Goal: Task Accomplishment & Management: Use online tool/utility

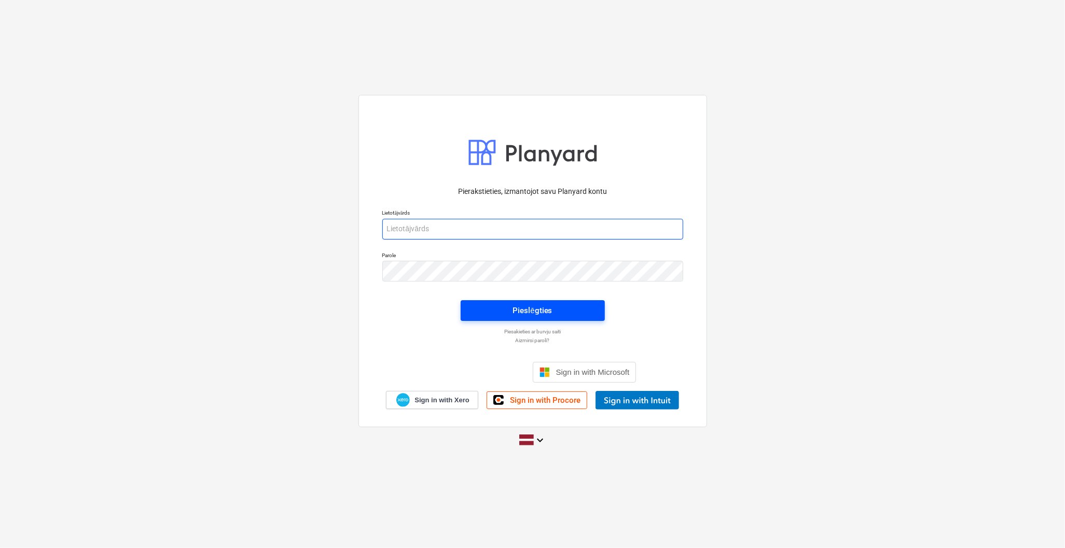
type input "[PERSON_NAME][EMAIL_ADDRESS][DOMAIN_NAME]"
click at [530, 316] on div "Pieslēgties" at bounding box center [532, 310] width 39 height 13
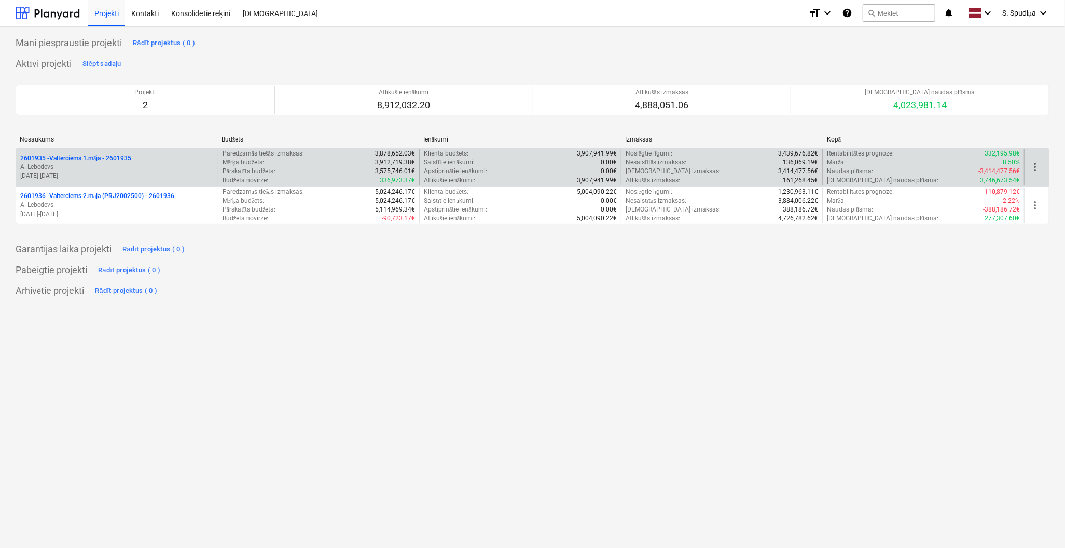
click at [102, 178] on p "[DATE] - [DATE]" at bounding box center [117, 176] width 194 height 9
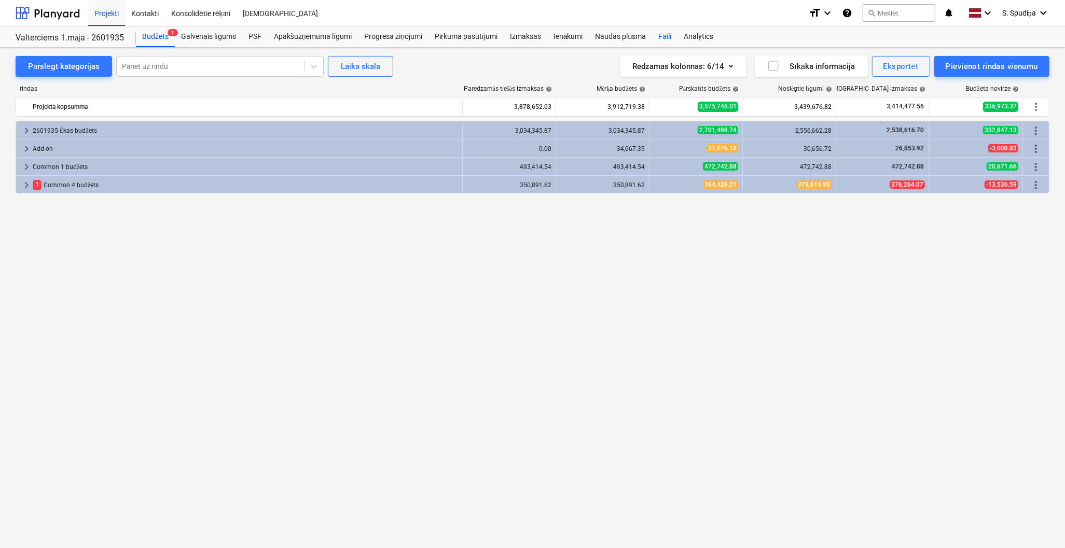
click at [658, 37] on div "Faili" at bounding box center [664, 36] width 25 height 21
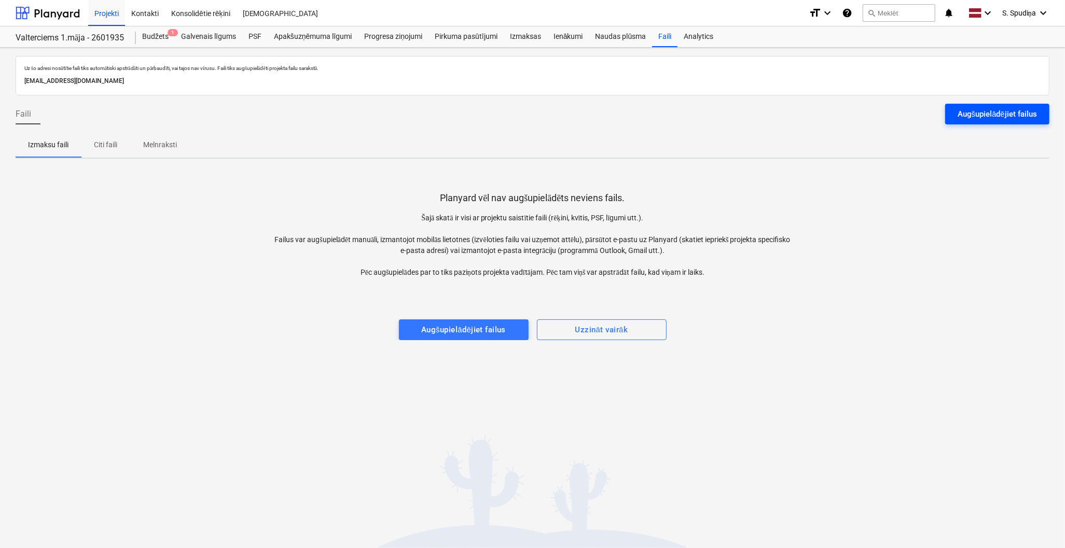
click at [965, 111] on div "Augšupielādējiet failus" at bounding box center [997, 113] width 79 height 13
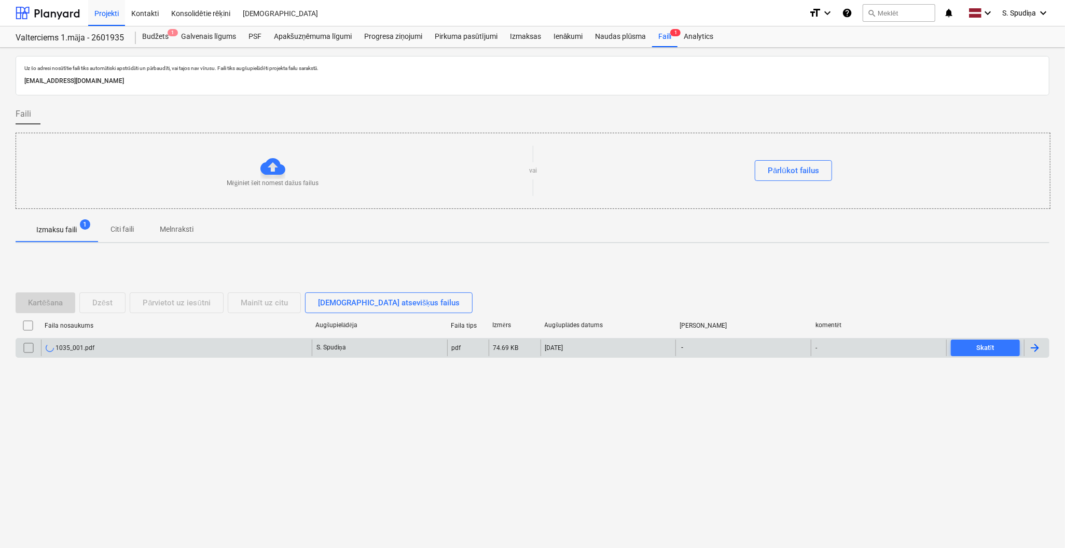
click at [97, 351] on div "1035_001.pdf" at bounding box center [176, 348] width 271 height 17
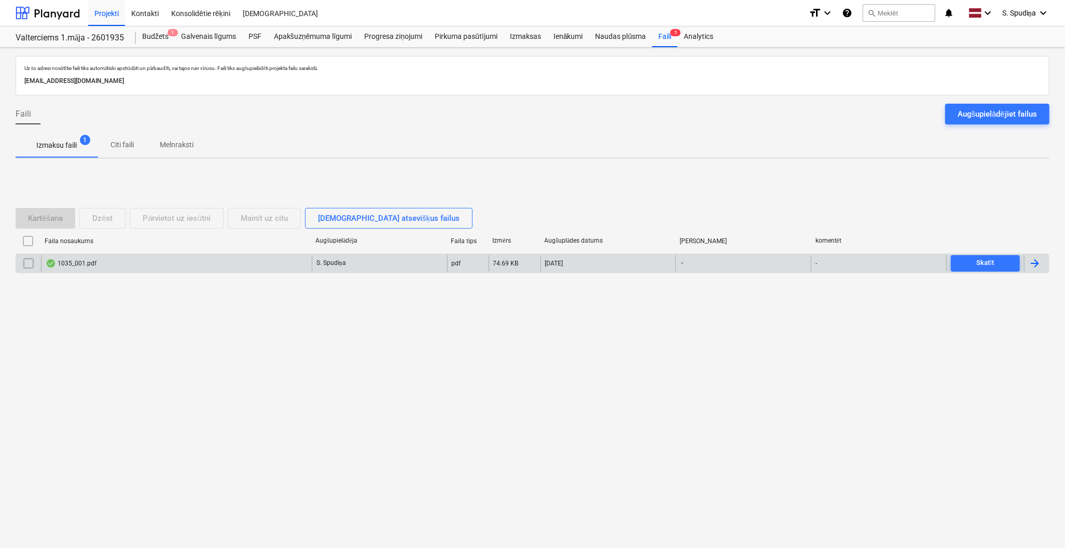
click at [113, 257] on div "1035_001.pdf" at bounding box center [176, 263] width 271 height 17
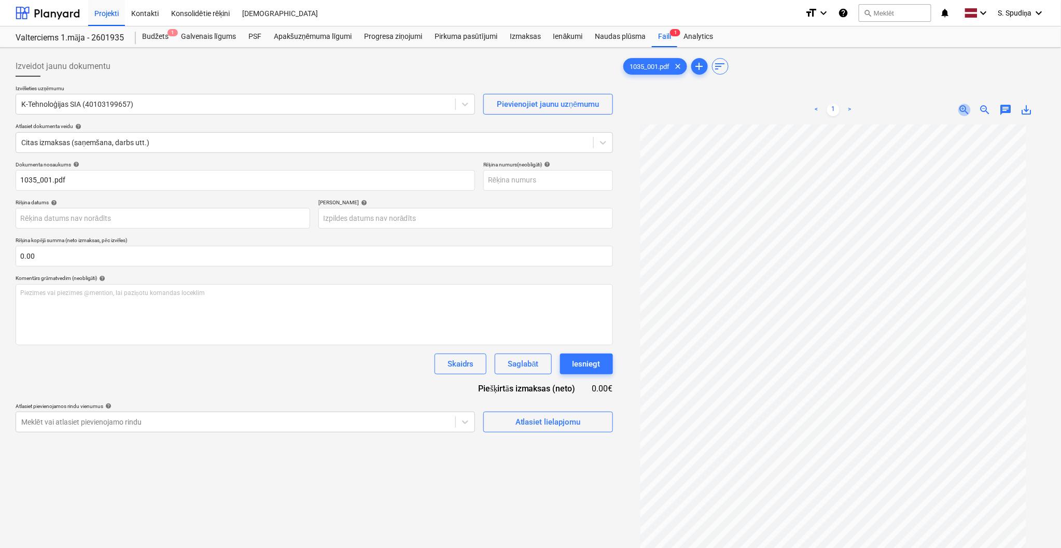
click at [960, 112] on span "zoom_in" at bounding box center [965, 110] width 12 height 12
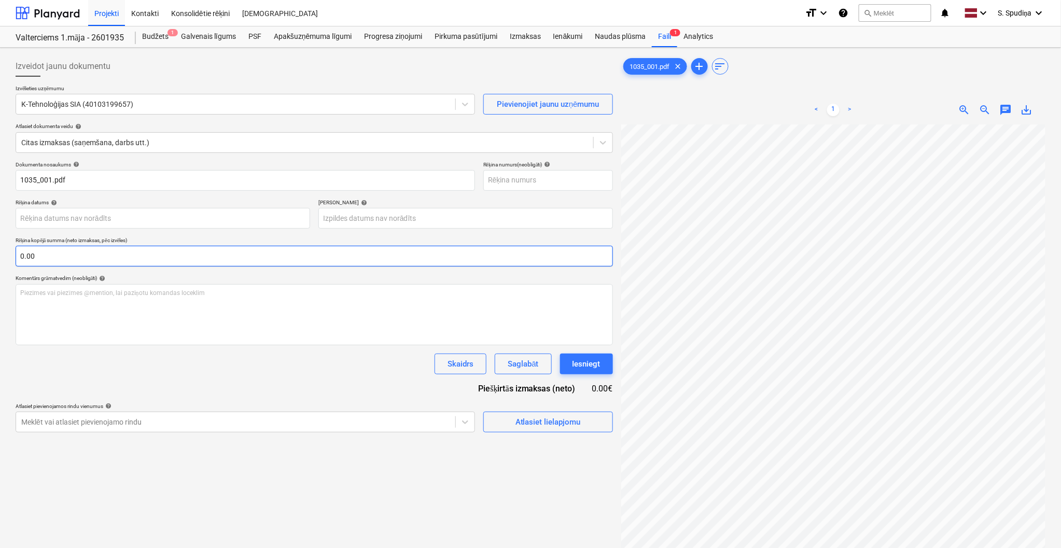
scroll to position [18, 44]
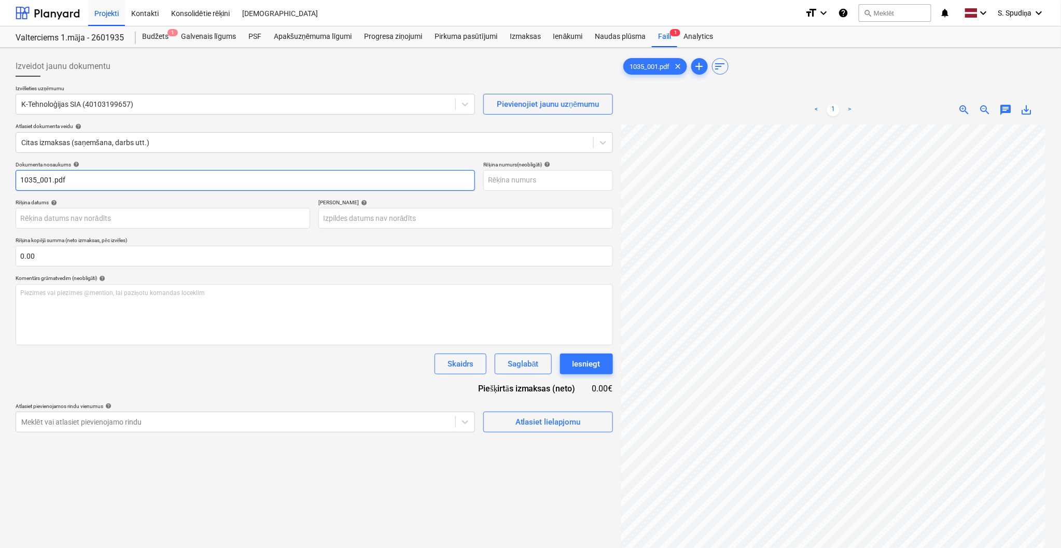
drag, startPoint x: 85, startPoint y: 181, endPoint x: 19, endPoint y: 184, distance: 66.0
click at [19, 184] on input "1035_001.pdf" at bounding box center [246, 180] width 460 height 21
drag, startPoint x: 68, startPoint y: 182, endPoint x: -17, endPoint y: 187, distance: 85.2
click at [0, 187] on html "Projekti Kontakti Konsolidētie rēķini Iesūtne format_size keyboard_arrow_down h…" at bounding box center [530, 274] width 1061 height 548
type input "KTH 250210"
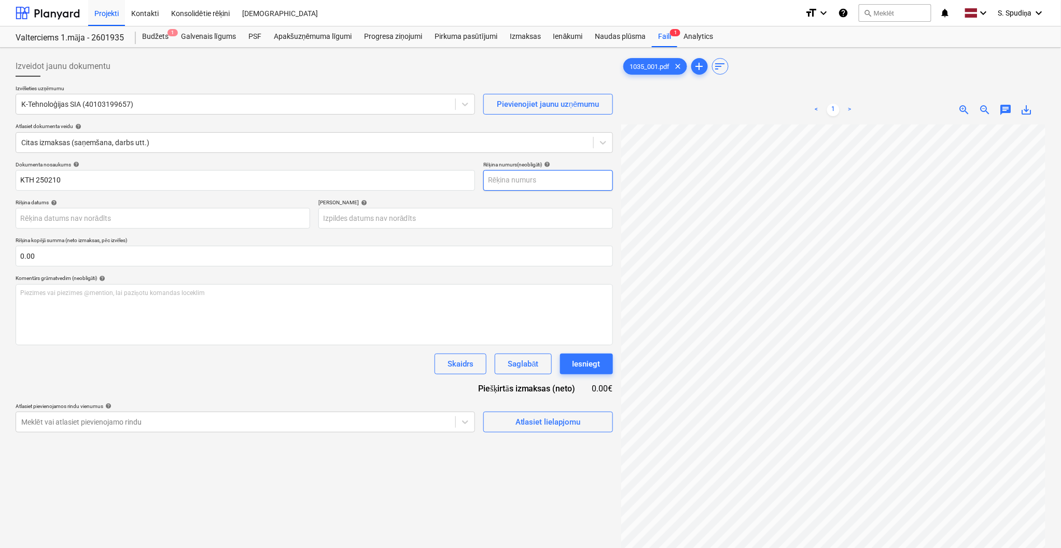
click at [510, 182] on input "text" at bounding box center [549, 180] width 130 height 21
paste input "KTH 250210"
type input "KTH 250210"
click at [144, 218] on body "Projekti Kontakti Konsolidētie rēķini Iesūtne format_size keyboard_arrow_down h…" at bounding box center [530, 274] width 1061 height 548
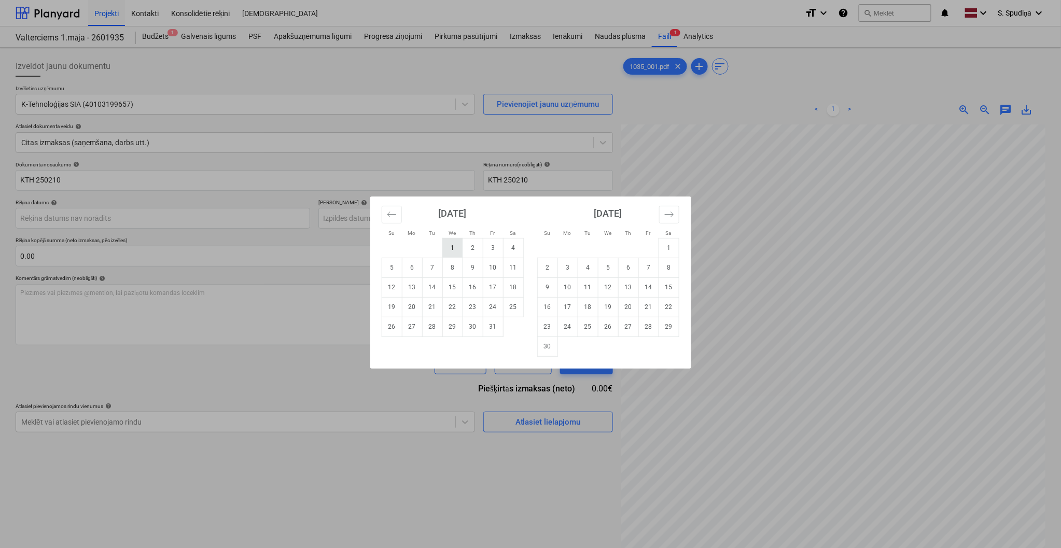
click at [453, 244] on td "1" at bounding box center [453, 248] width 20 height 20
type input "[DATE]"
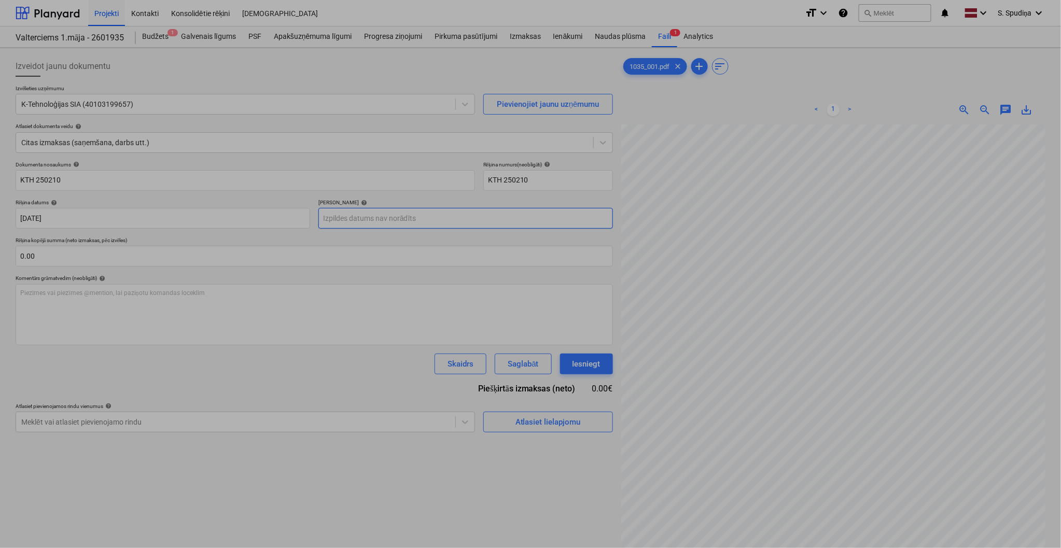
click at [402, 224] on body "Projekti Kontakti Konsolidētie rēķini Iesūtne format_size keyboard_arrow_down h…" at bounding box center [530, 274] width 1061 height 548
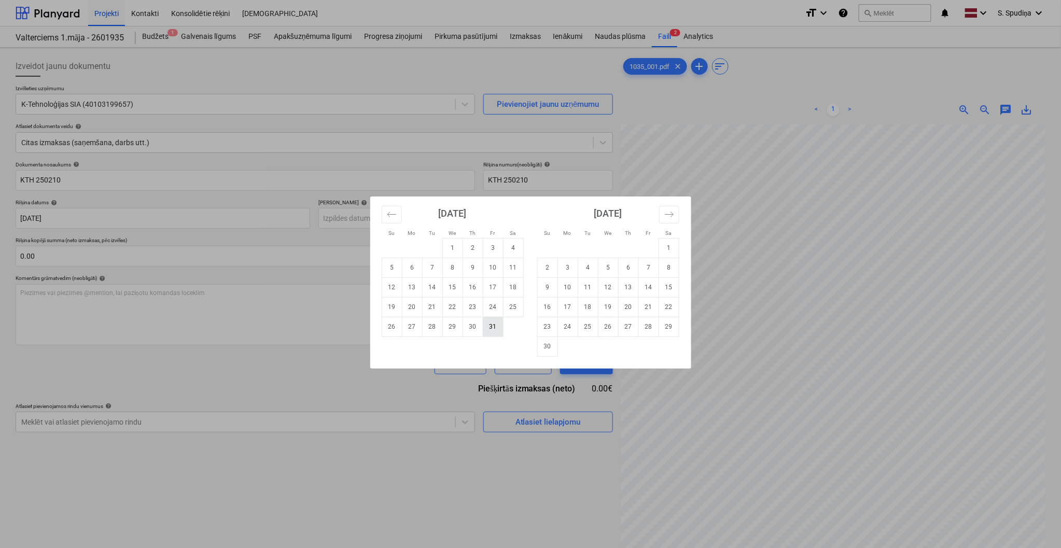
click at [496, 328] on td "31" at bounding box center [493, 327] width 20 height 20
type input "[DATE]"
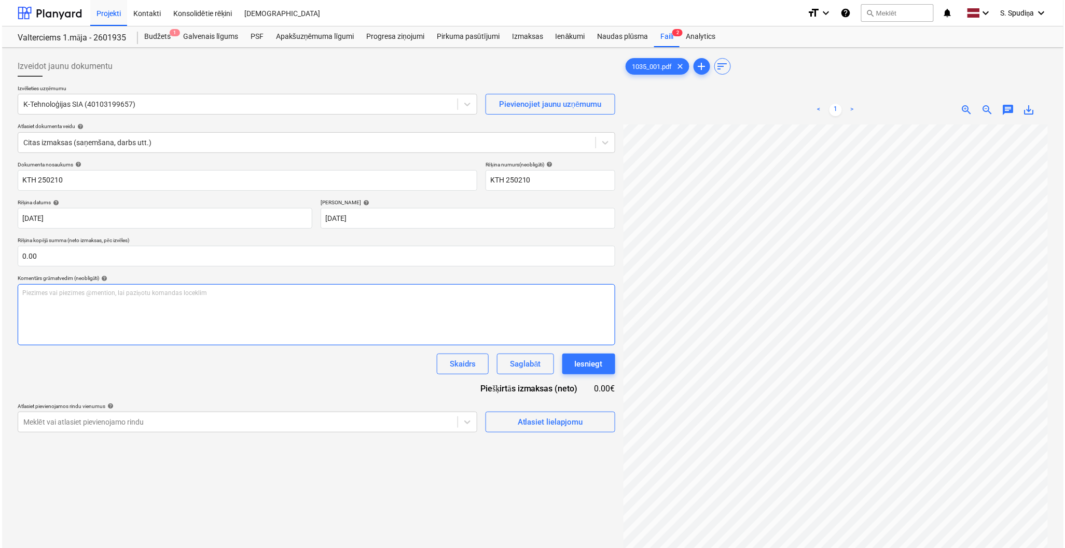
scroll to position [153, 95]
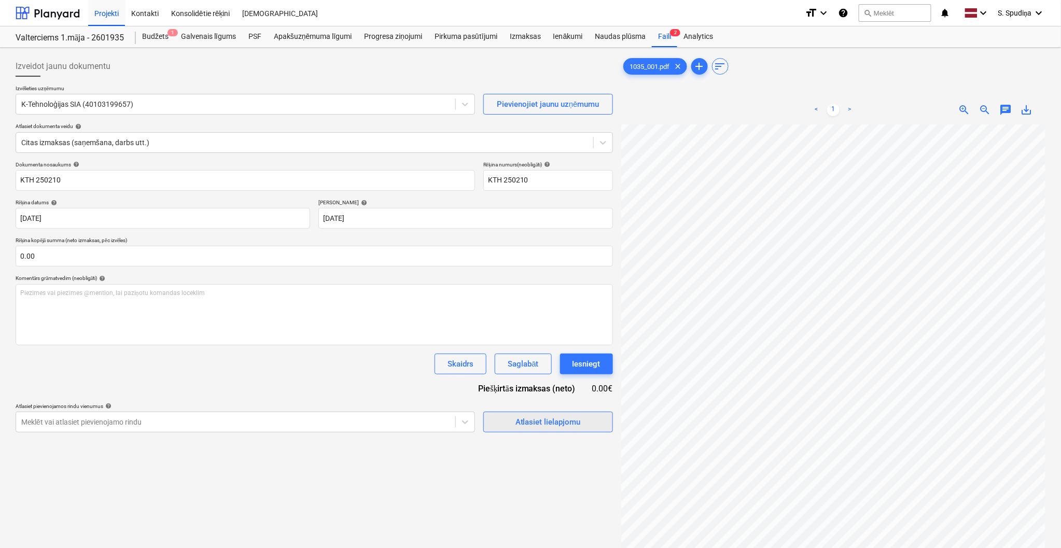
click at [550, 424] on div "Atlasiet lielapjomu" at bounding box center [548, 422] width 65 height 13
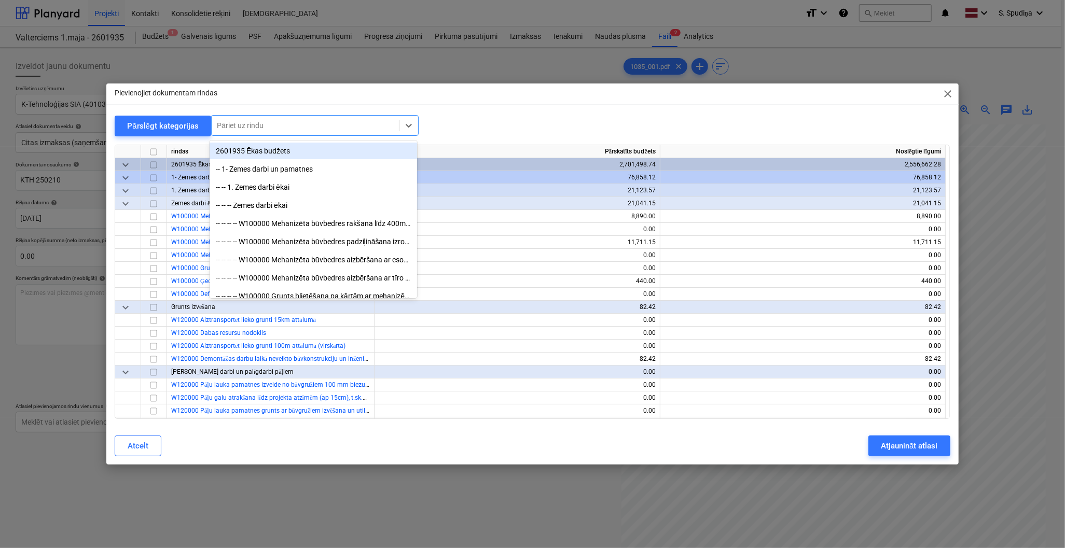
click at [327, 120] on div at bounding box center [305, 125] width 177 height 10
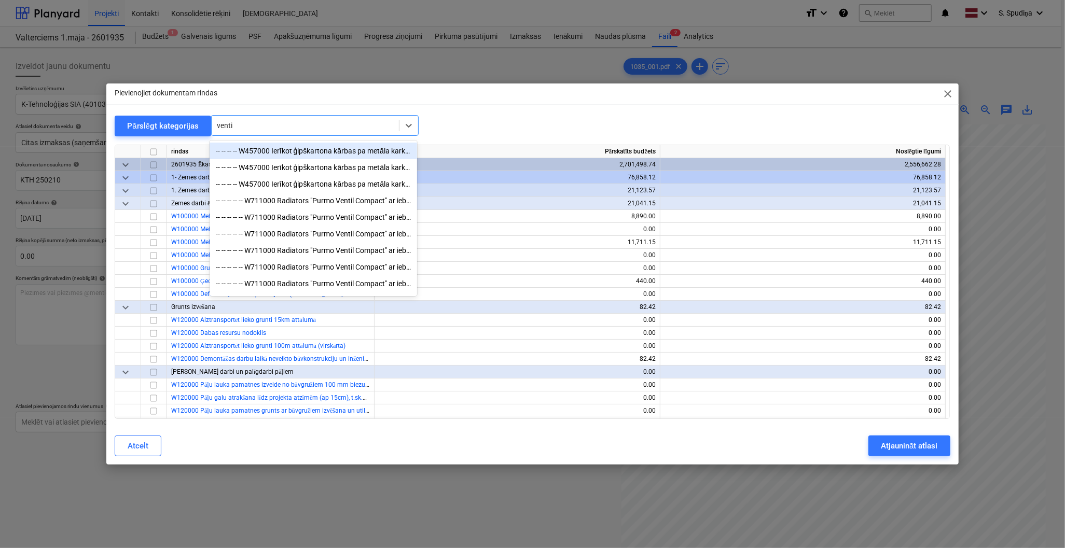
type input "ventil"
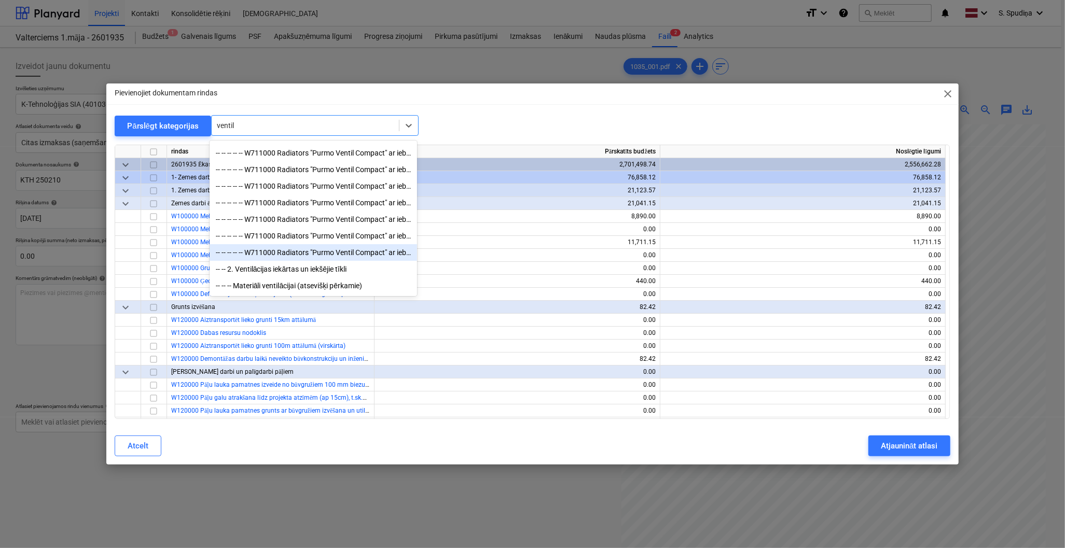
scroll to position [119, 0]
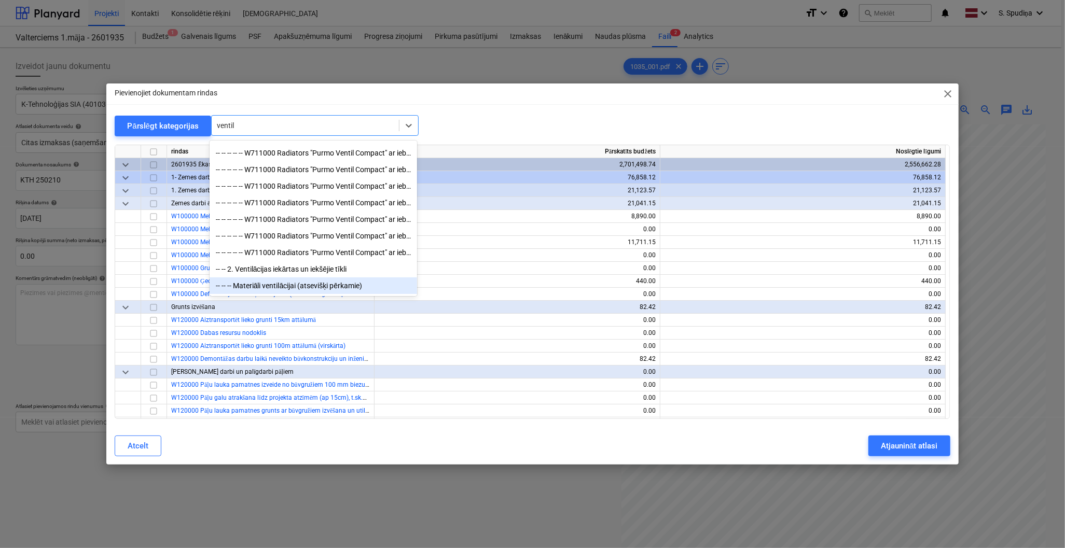
click at [283, 283] on div "-- -- -- Materiāli ventilācijai (atsevišķi pērkamie)" at bounding box center [314, 286] width 208 height 17
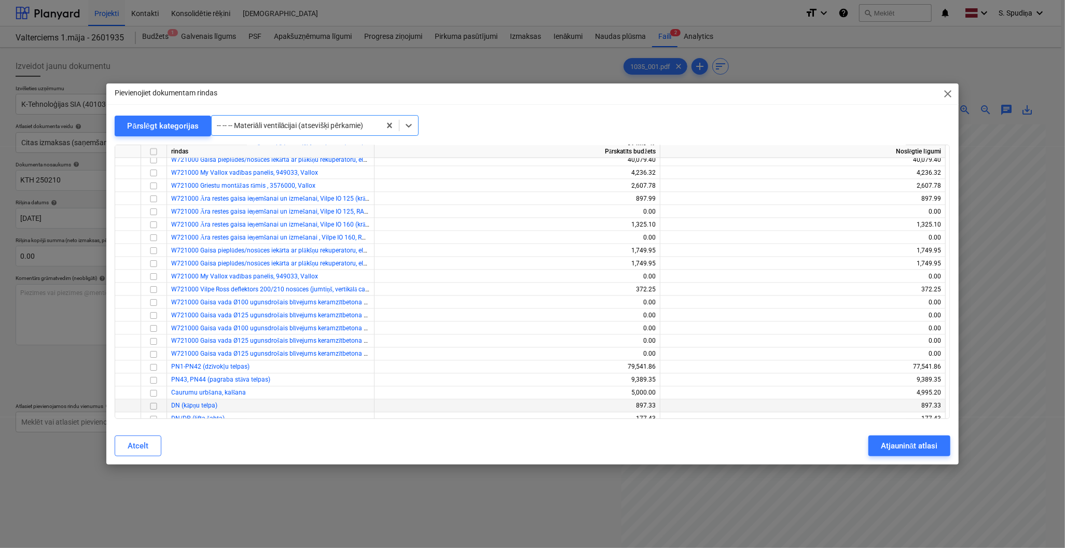
scroll to position [7826, 0]
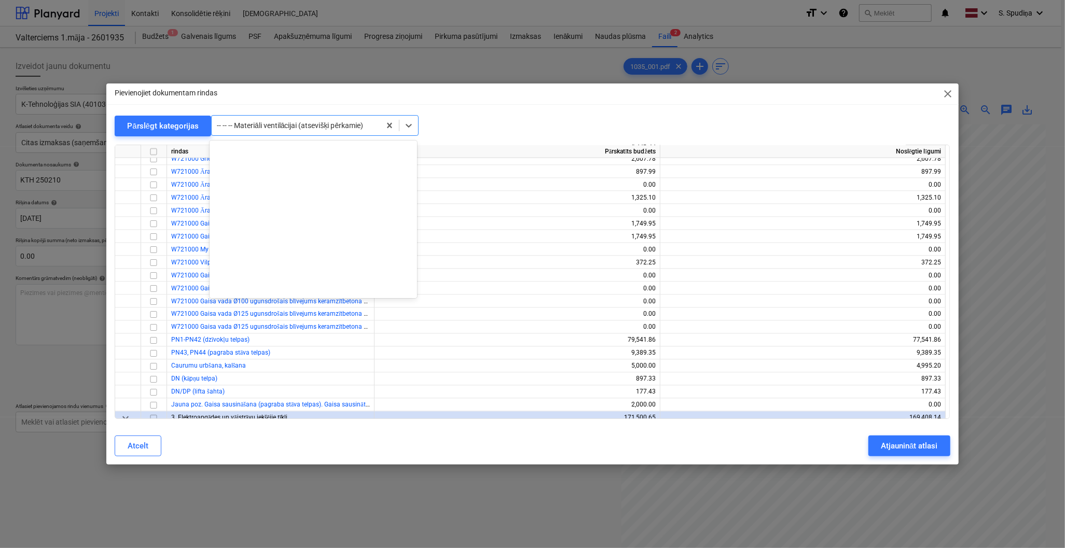
click at [279, 119] on div "-- -- -- Materiāli ventilācijai (atsevišķi pērkamie)" at bounding box center [296, 125] width 169 height 15
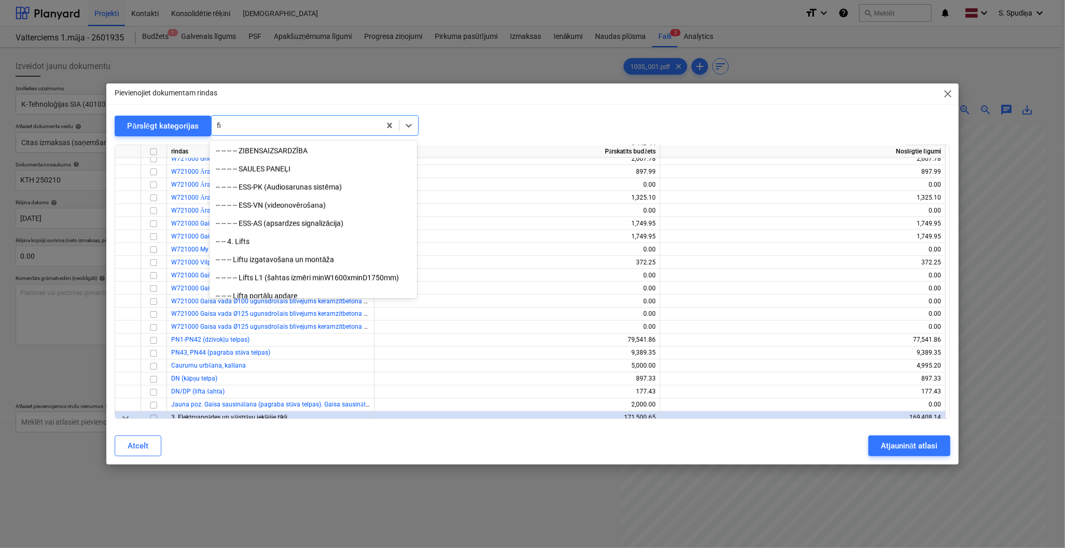
scroll to position [952, 0]
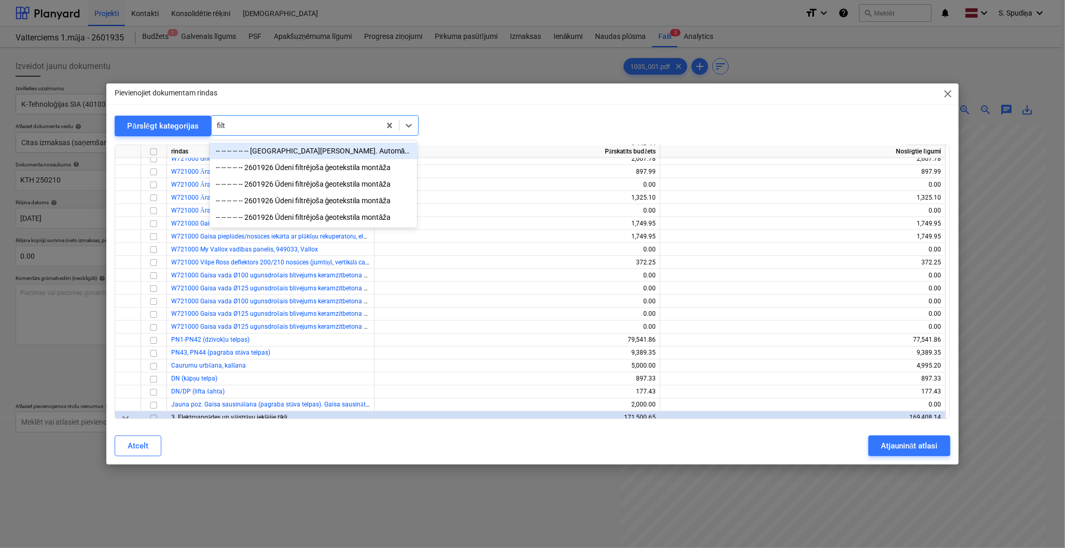
type input "filtr"
click at [296, 152] on div "-- -- -- -- -- -- [GEOGRAPHIC_DATA][PERSON_NAME]. Automātiskais ūdens filtrs In…" at bounding box center [314, 151] width 208 height 17
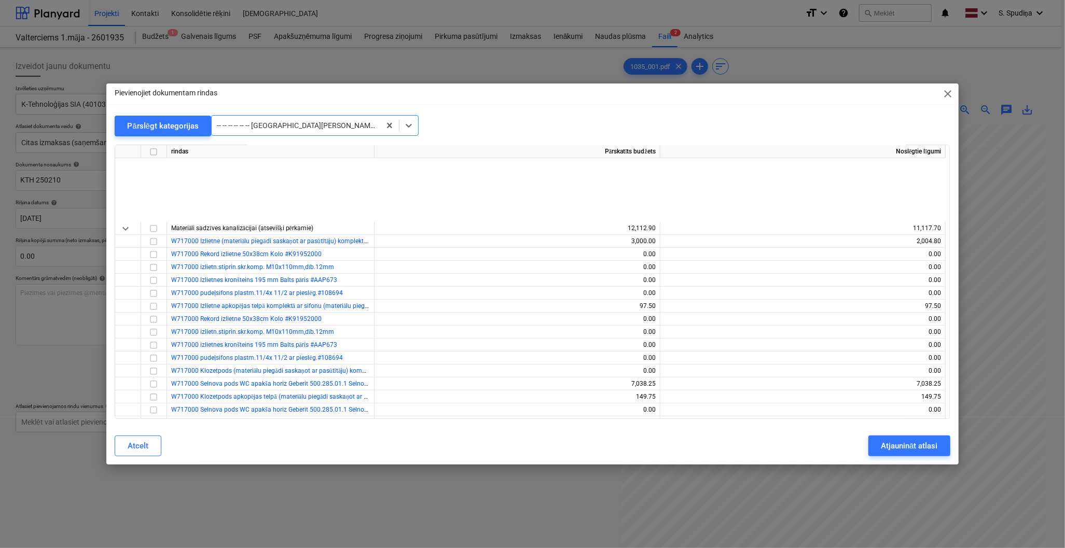
scroll to position [6757, 0]
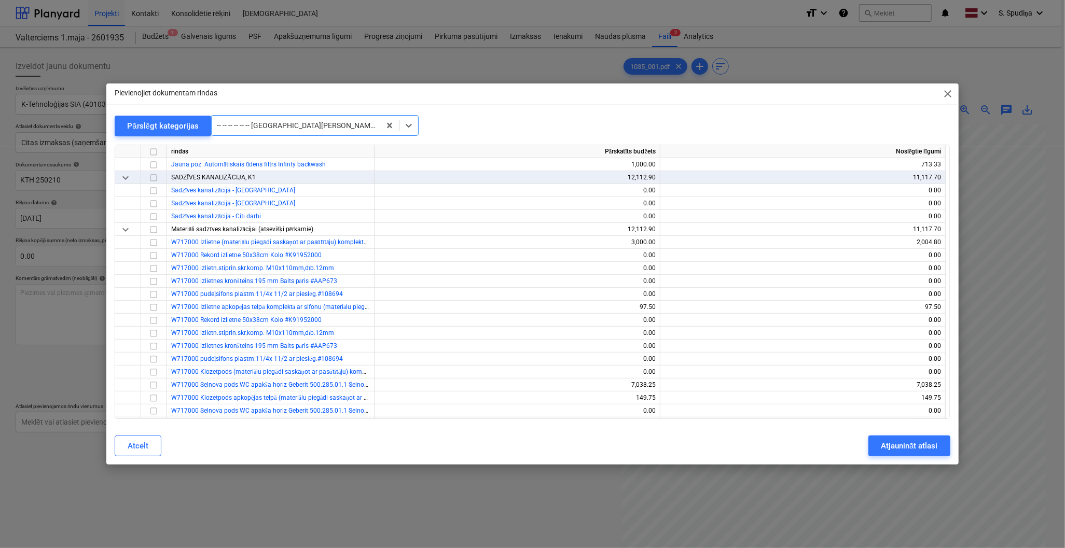
click at [284, 127] on div at bounding box center [296, 125] width 158 height 10
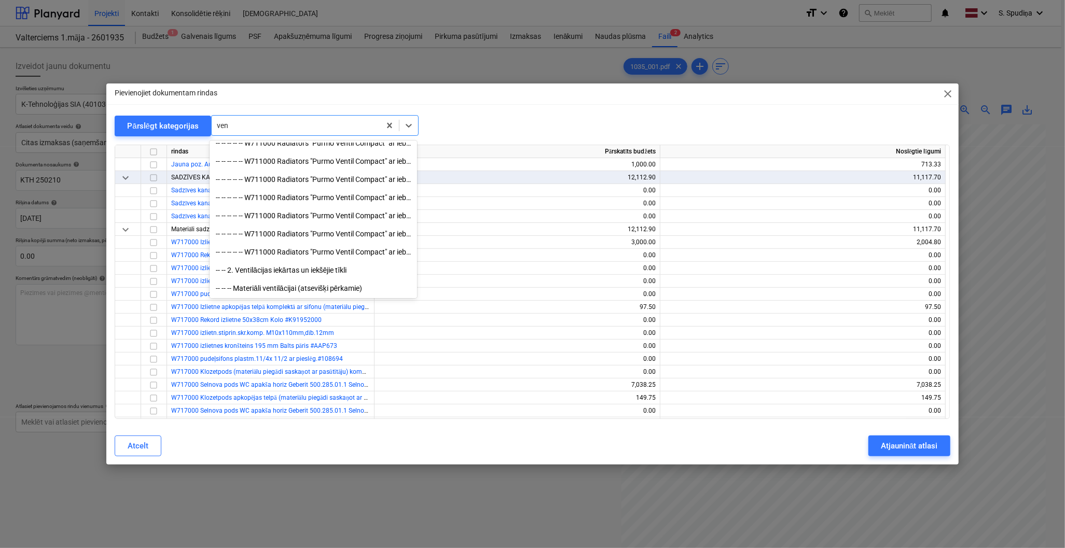
scroll to position [244, 0]
type input "vent"
click at [288, 284] on div "-- -- -- Materiāli ventilācijai (atsevišķi pērkamie)" at bounding box center [314, 288] width 208 height 17
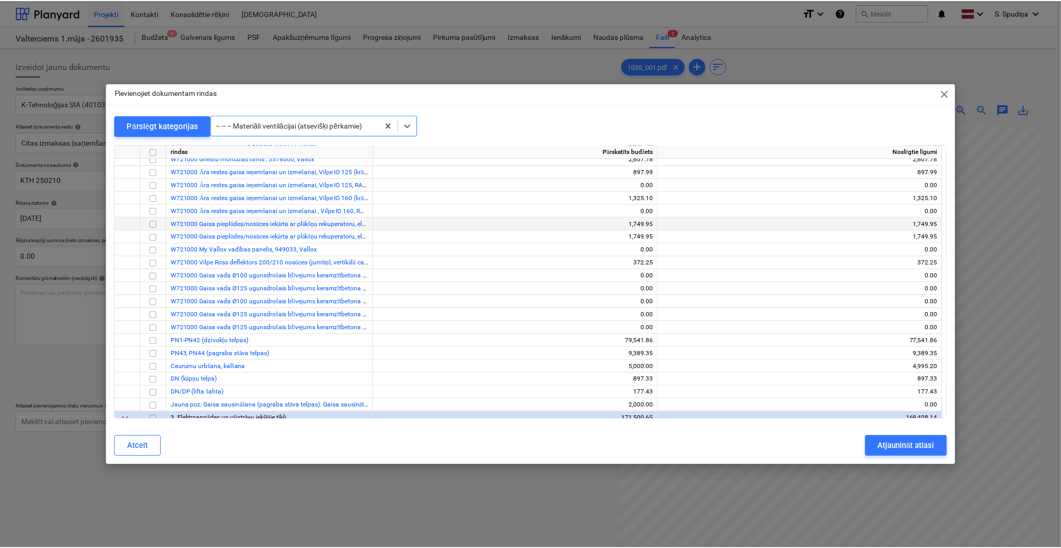
scroll to position [7884, 0]
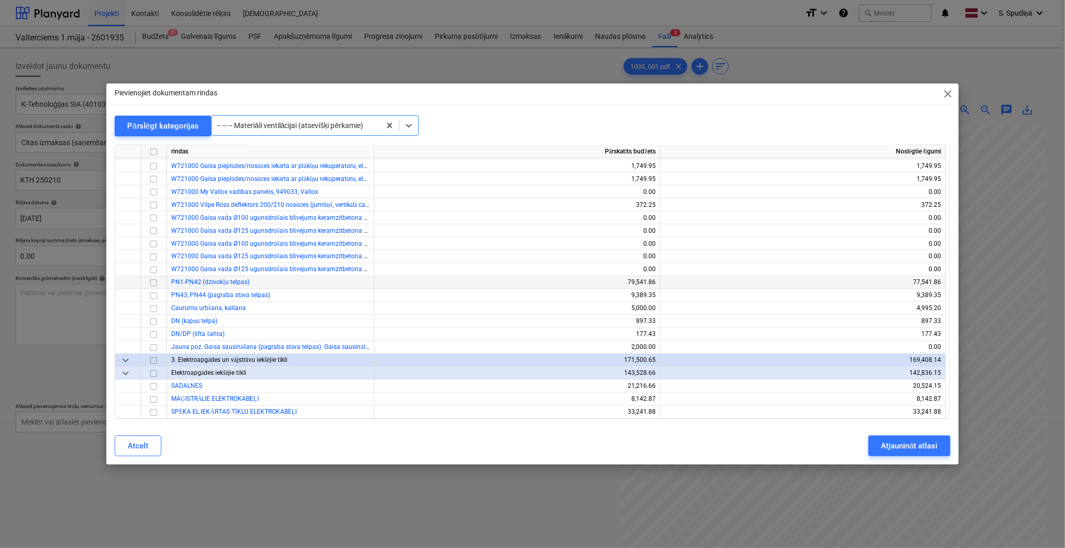
click at [151, 283] on input "checkbox" at bounding box center [153, 283] width 12 height 12
click at [886, 445] on div "Atjaunināt atlasi" at bounding box center [909, 445] width 57 height 13
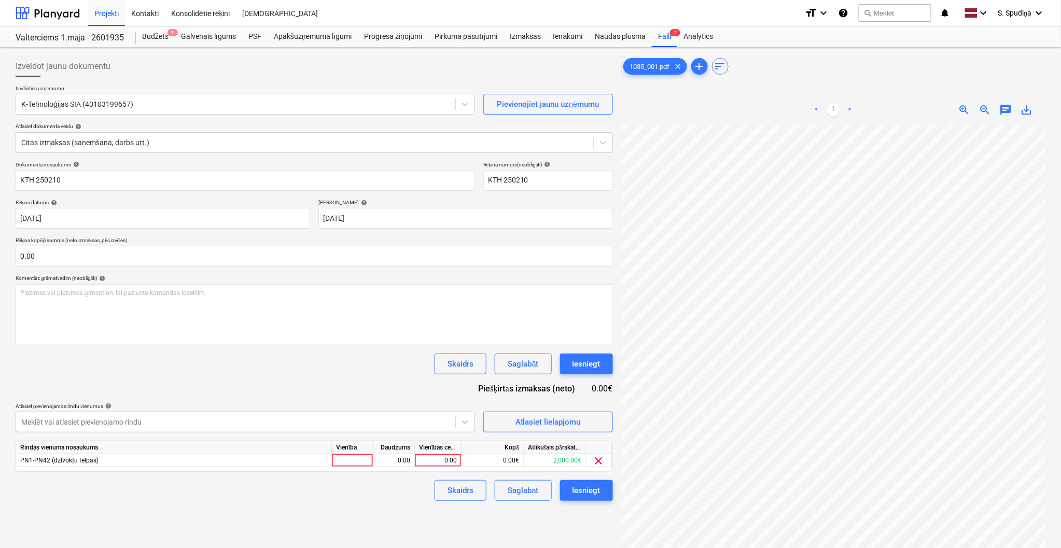
scroll to position [167, 120]
click at [443, 460] on div "0.00" at bounding box center [438, 460] width 38 height 13
type input "1236.62"
click at [528, 490] on div "Saglabāt" at bounding box center [523, 490] width 31 height 13
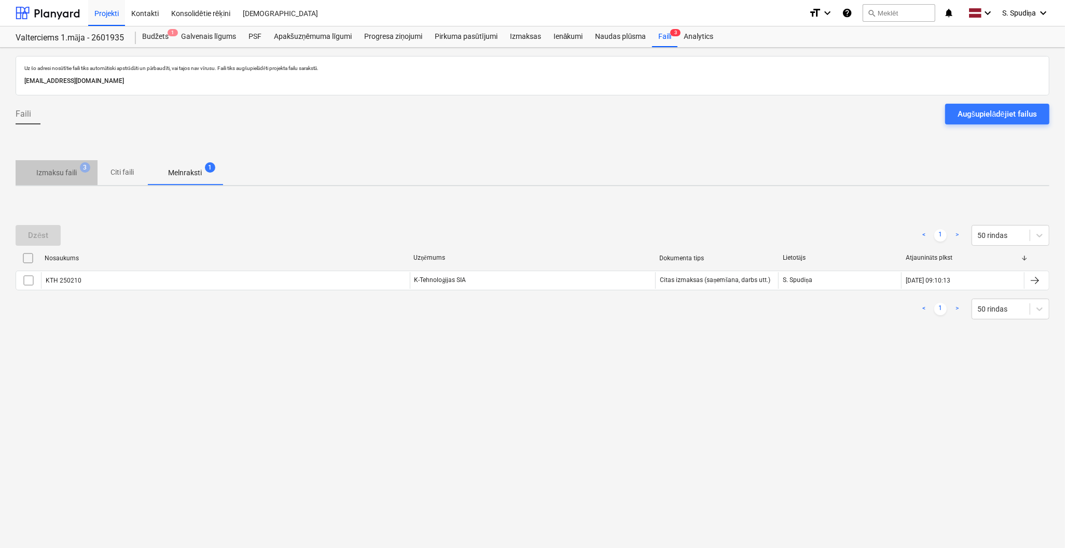
click at [60, 168] on p "Izmaksu faili" at bounding box center [56, 173] width 40 height 11
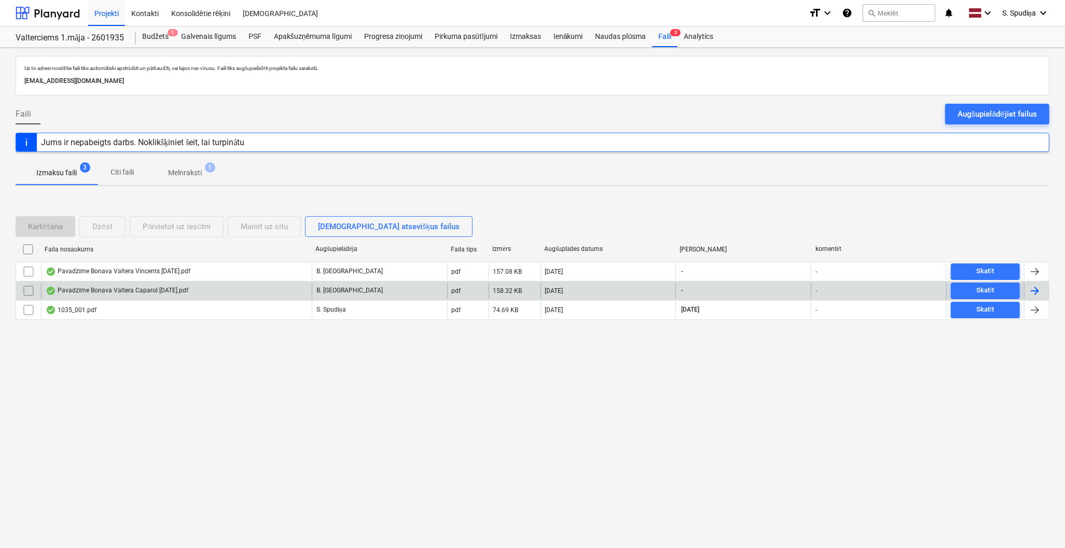
click at [139, 293] on div "Pavadzīme Bonava Valtera Caparol [DATE].pdf" at bounding box center [117, 291] width 143 height 8
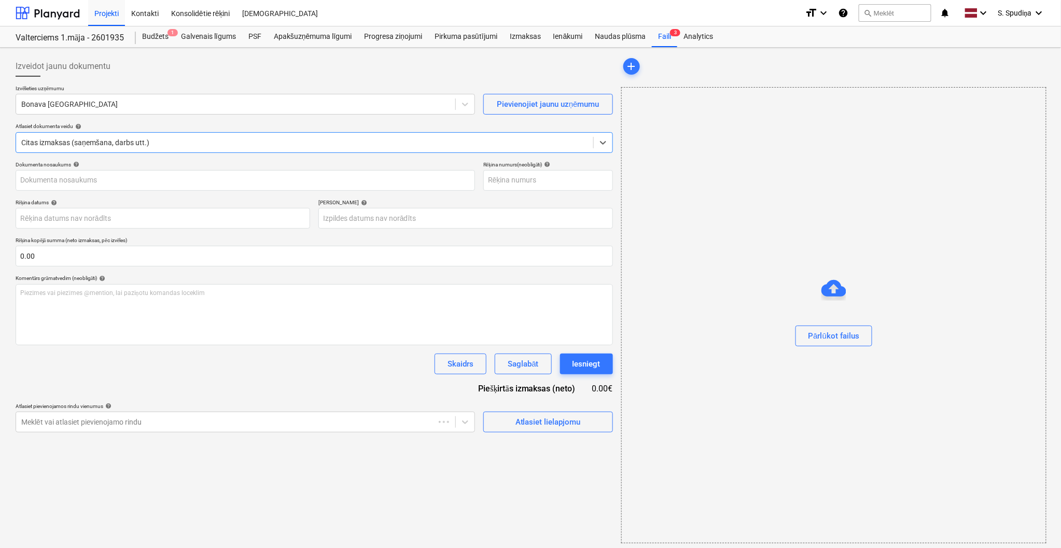
type input "40003941615"
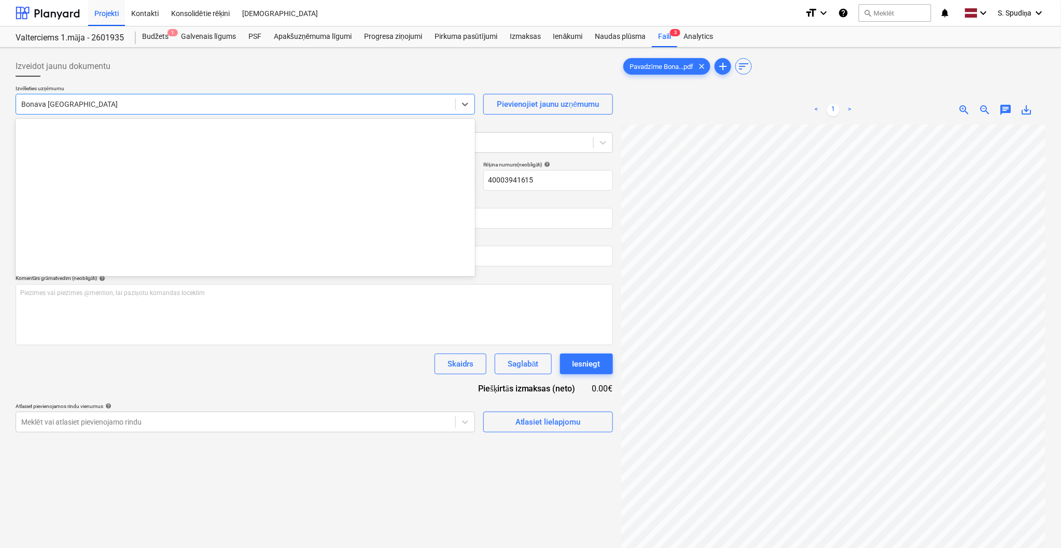
click at [187, 106] on div at bounding box center [235, 104] width 429 height 10
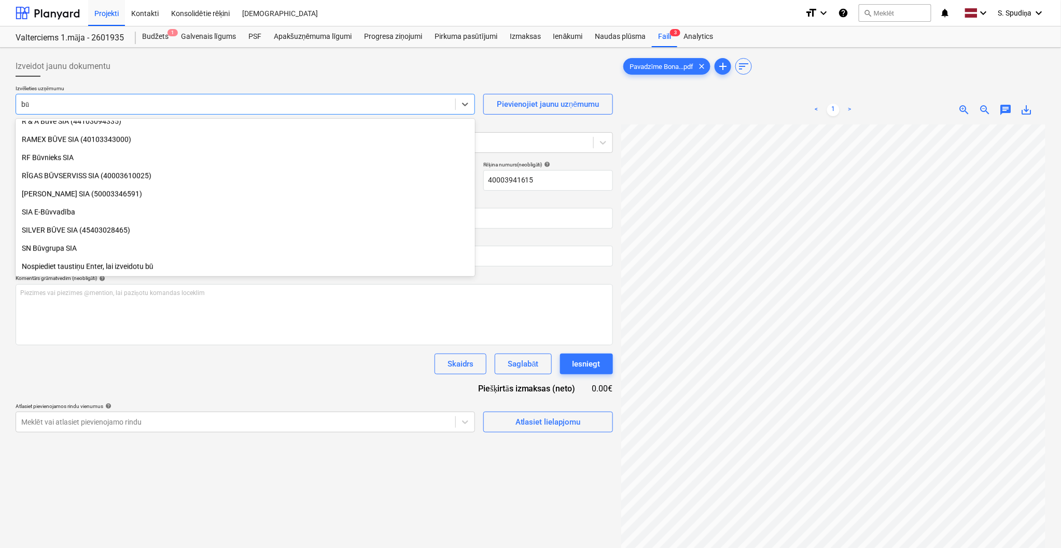
scroll to position [407, 0]
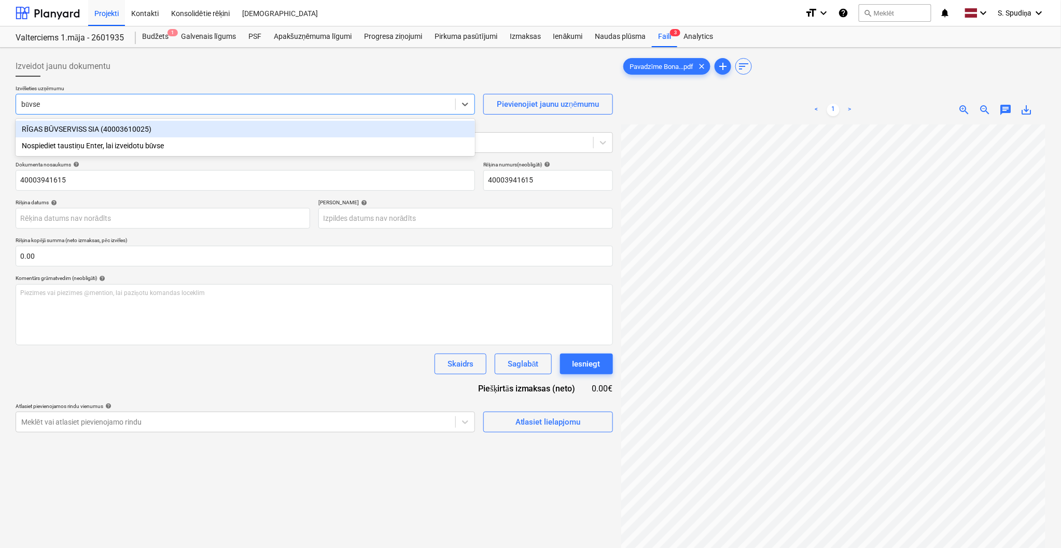
type input "būvser"
click at [125, 133] on div "RĪGAS BŪVSERVISS SIA (40003610025)" at bounding box center [246, 129] width 460 height 17
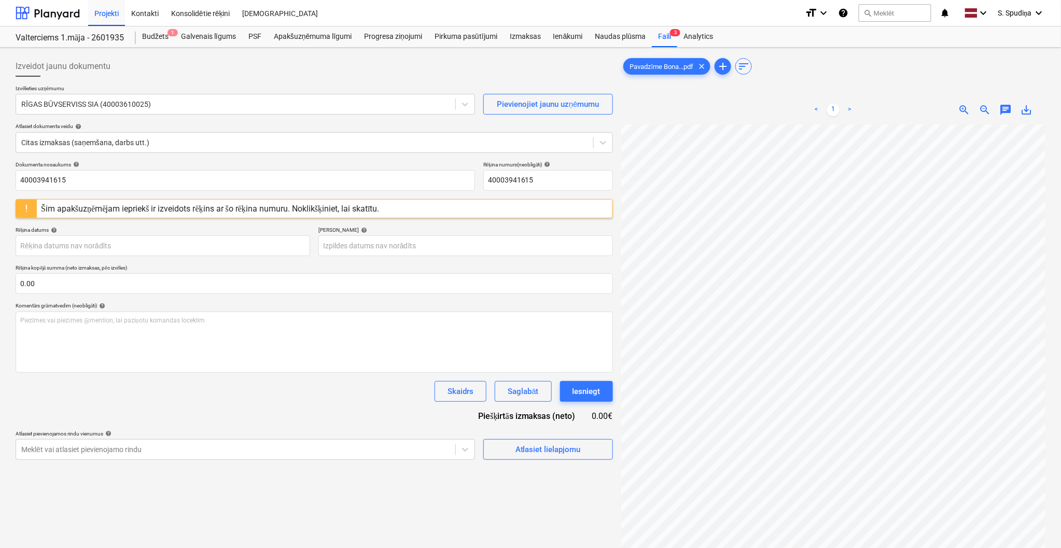
scroll to position [0, 117]
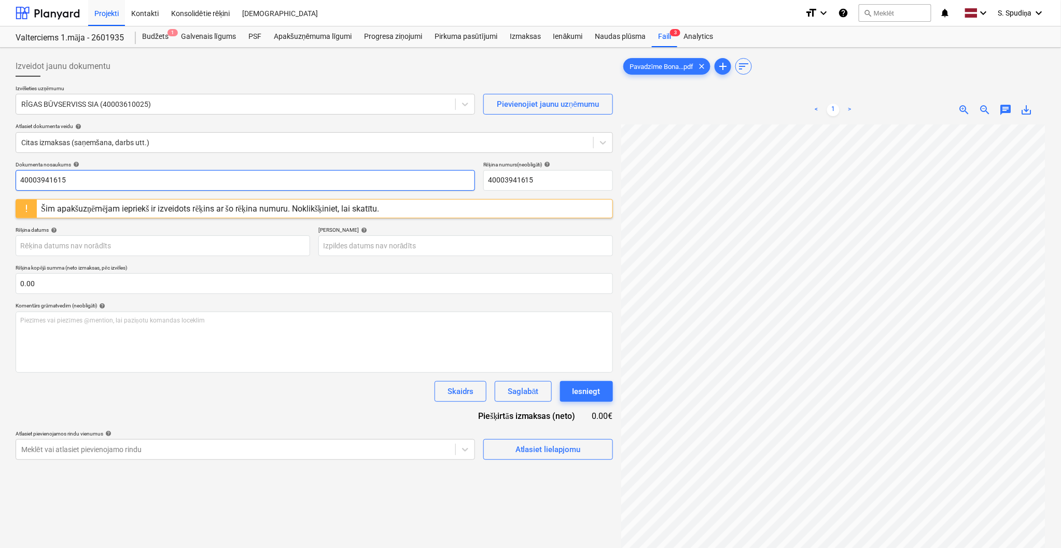
drag, startPoint x: 81, startPoint y: 177, endPoint x: -17, endPoint y: 185, distance: 98.4
click at [0, 185] on html "Projekti Kontakti Konsolidētie rēķini Iesūtne format_size keyboard_arrow_down h…" at bounding box center [530, 274] width 1061 height 548
drag, startPoint x: 70, startPoint y: 181, endPoint x: -17, endPoint y: 184, distance: 86.2
click at [0, 184] on html "Projekti Kontakti Konsolidētie rēķini Iesūtne format_size keyboard_arrow_down h…" at bounding box center [530, 274] width 1061 height 548
type input "RBUV 378504"
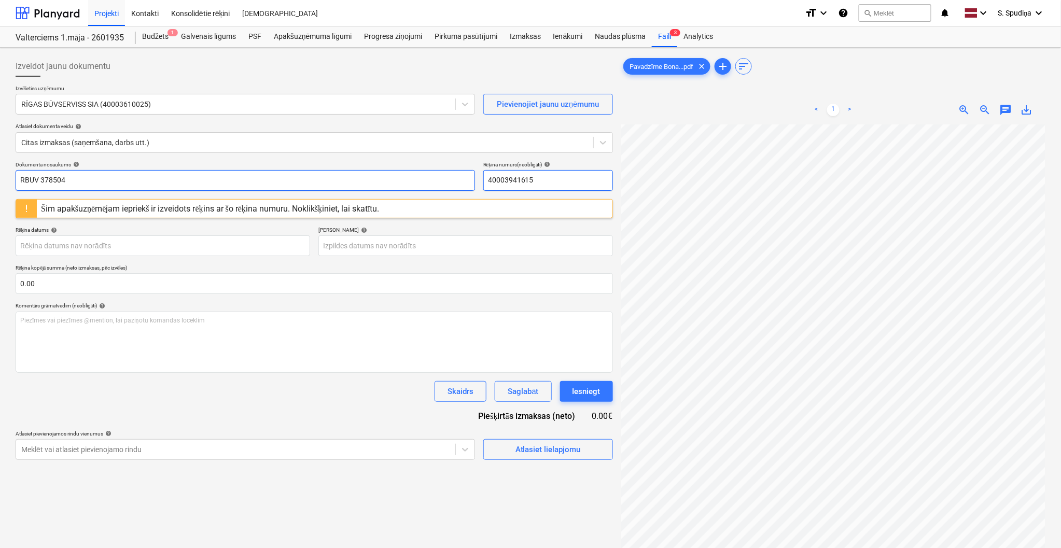
drag, startPoint x: 550, startPoint y: 184, endPoint x: 401, endPoint y: 183, distance: 148.9
click at [402, 183] on div "Dokumenta nosaukums help RBUV 378504 Rēķina numurs (neobligāti) help 40003941615" at bounding box center [315, 176] width 598 height 30
paste input "RBUV 378504"
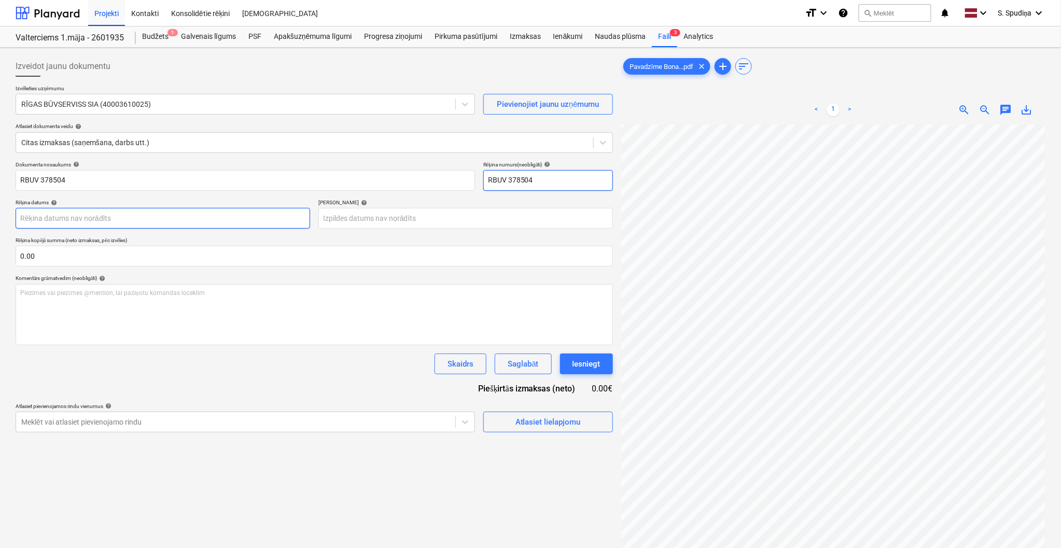
type input "RBUV 378504"
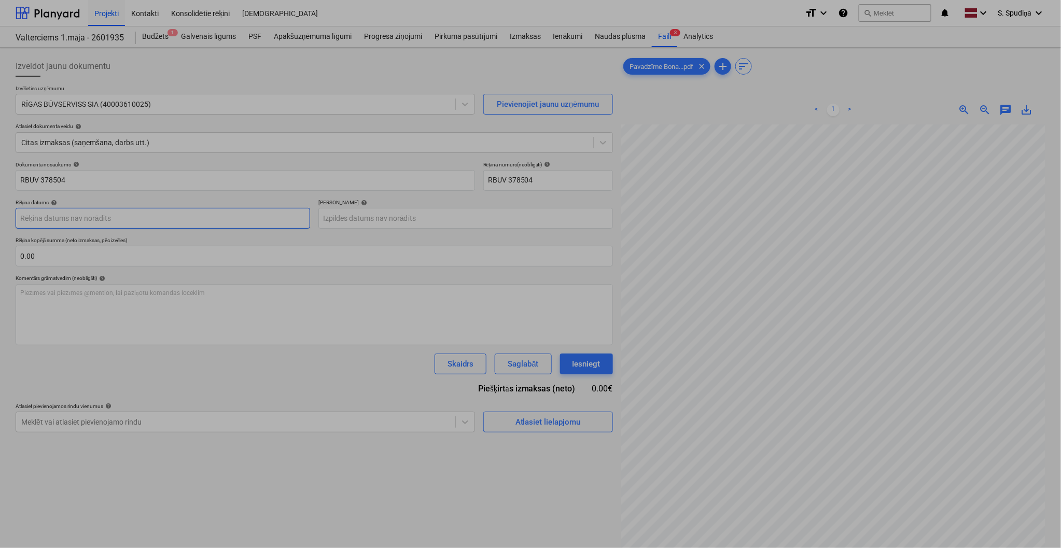
click at [76, 219] on body "Projekti Kontakti Konsolidētie rēķini Iesūtne format_size keyboard_arrow_down h…" at bounding box center [530, 274] width 1061 height 548
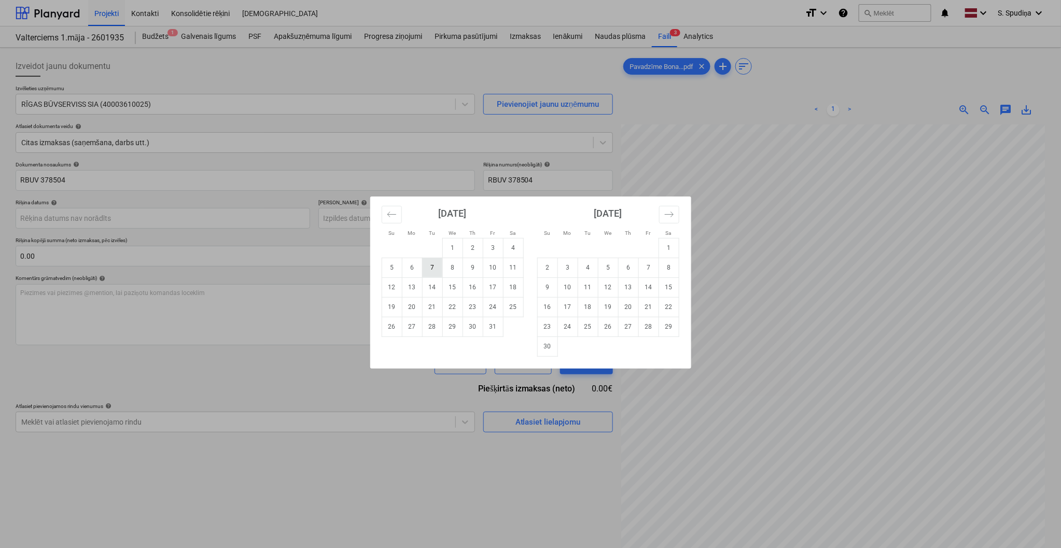
click at [427, 270] on td "7" at bounding box center [432, 268] width 20 height 20
type input "[DATE]"
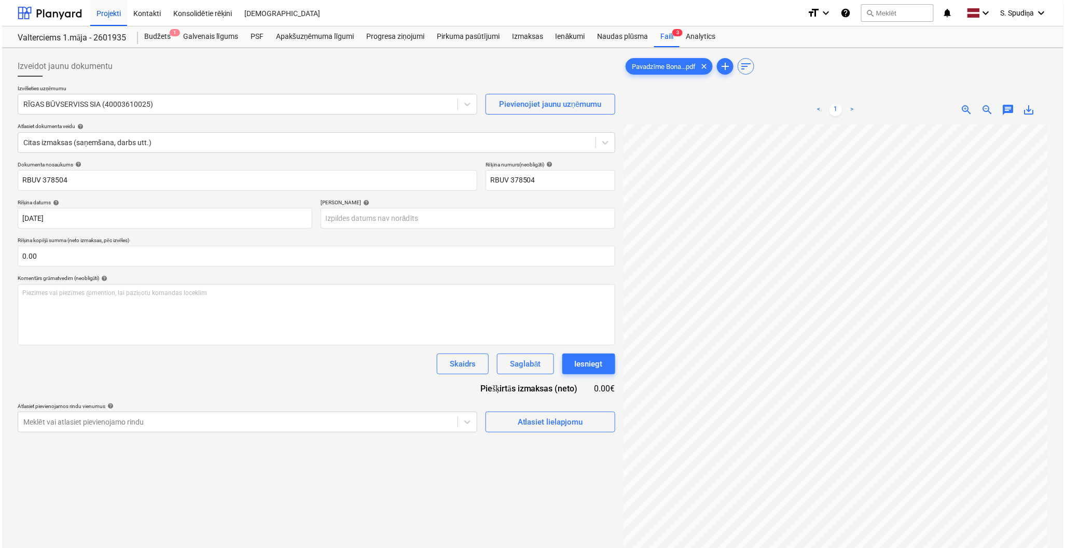
scroll to position [12, 119]
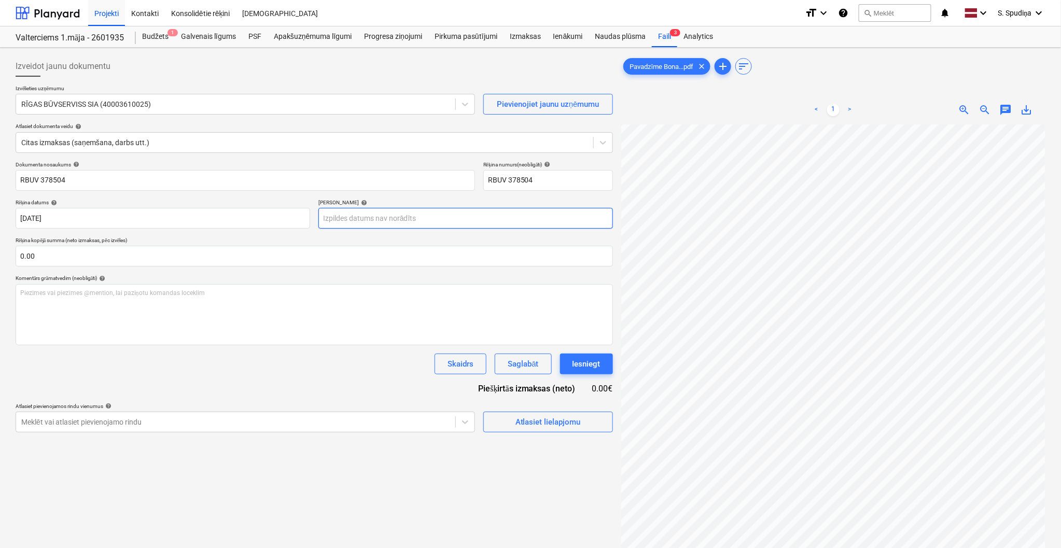
click at [379, 220] on body "Projekti Kontakti Konsolidētie rēķini Iesūtne format_size keyboard_arrow_down h…" at bounding box center [530, 274] width 1061 height 548
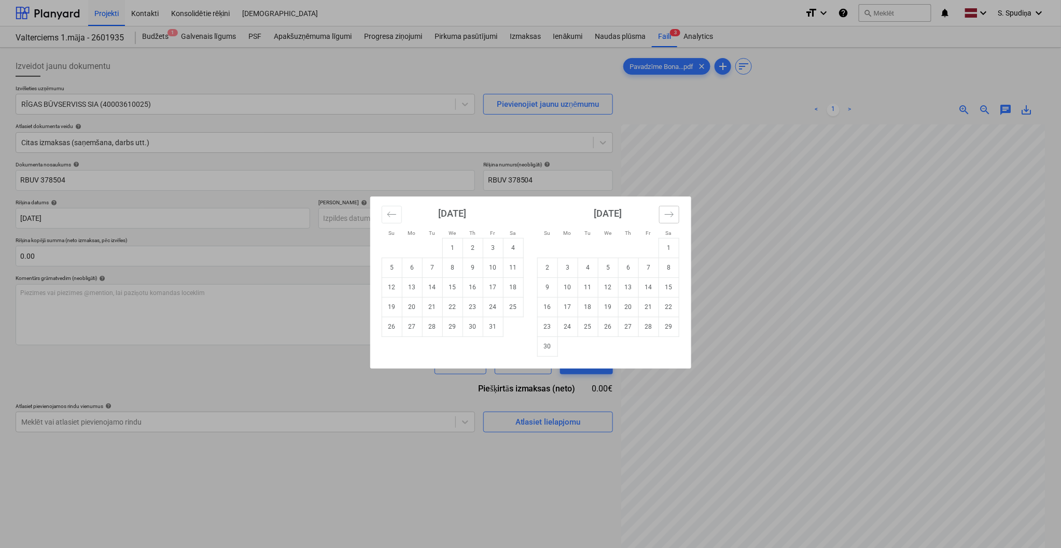
click at [667, 210] on icon "Move forward to switch to the next month." at bounding box center [670, 215] width 10 height 10
click at [670, 250] on td "6" at bounding box center [669, 248] width 20 height 20
type input "[DATE]"
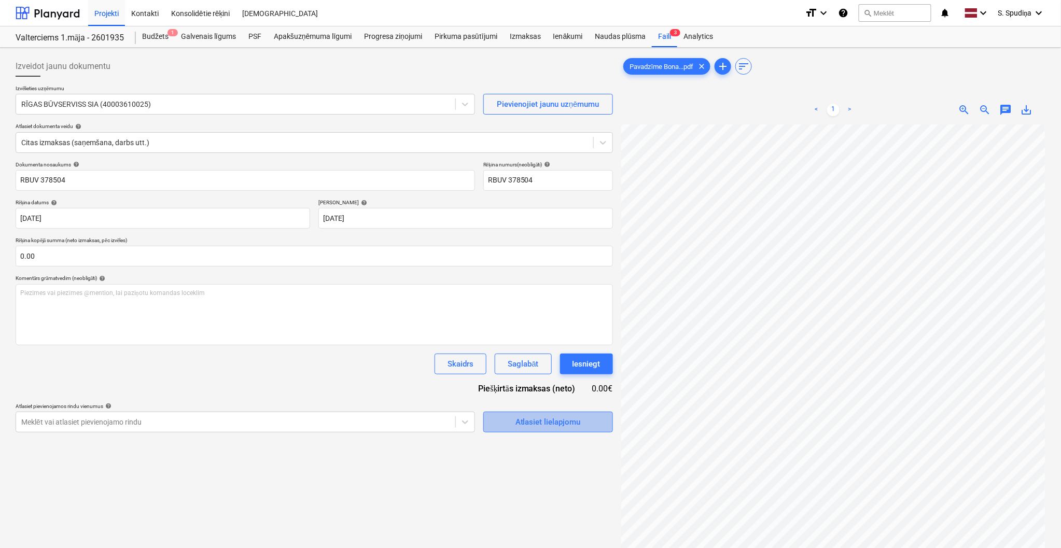
click at [521, 431] on button "Atlasiet lielapjomu" at bounding box center [549, 422] width 130 height 21
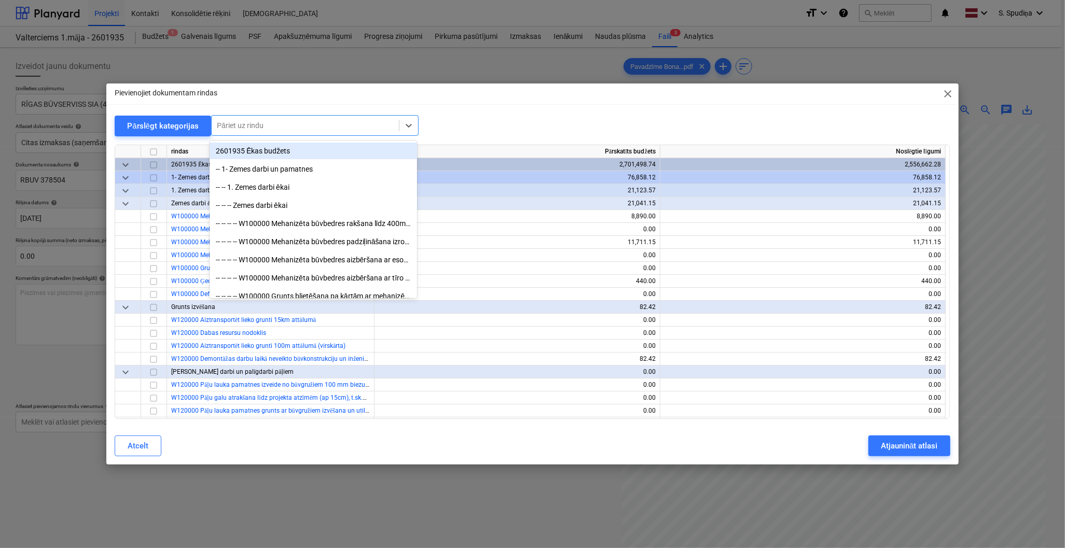
click at [355, 127] on div at bounding box center [305, 125] width 177 height 10
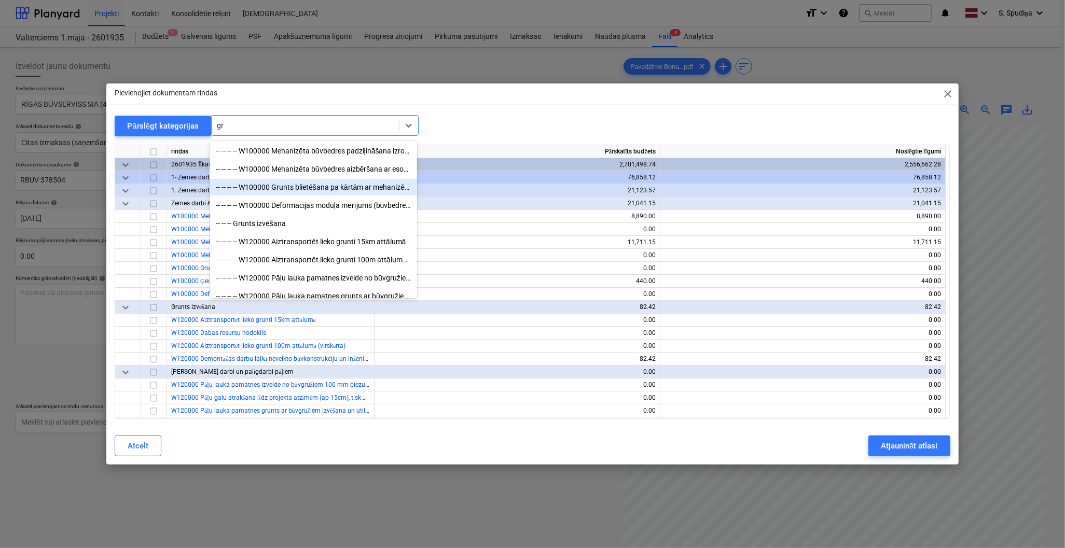
type input "g"
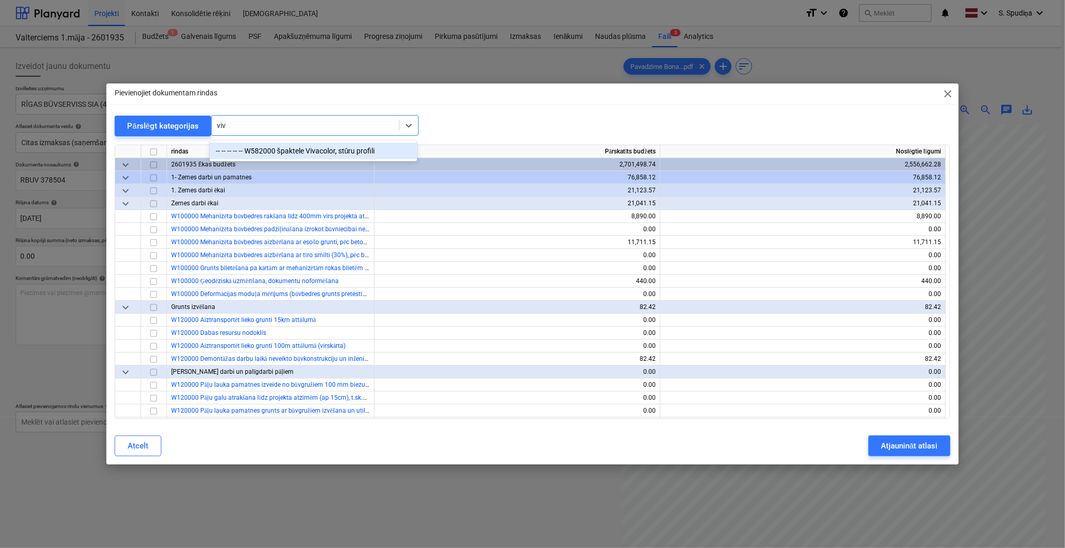
type input "viva"
click at [352, 144] on div "-- -- -- -- -- W582000 špaktele Vivacolor, stūru profili" at bounding box center [314, 151] width 208 height 17
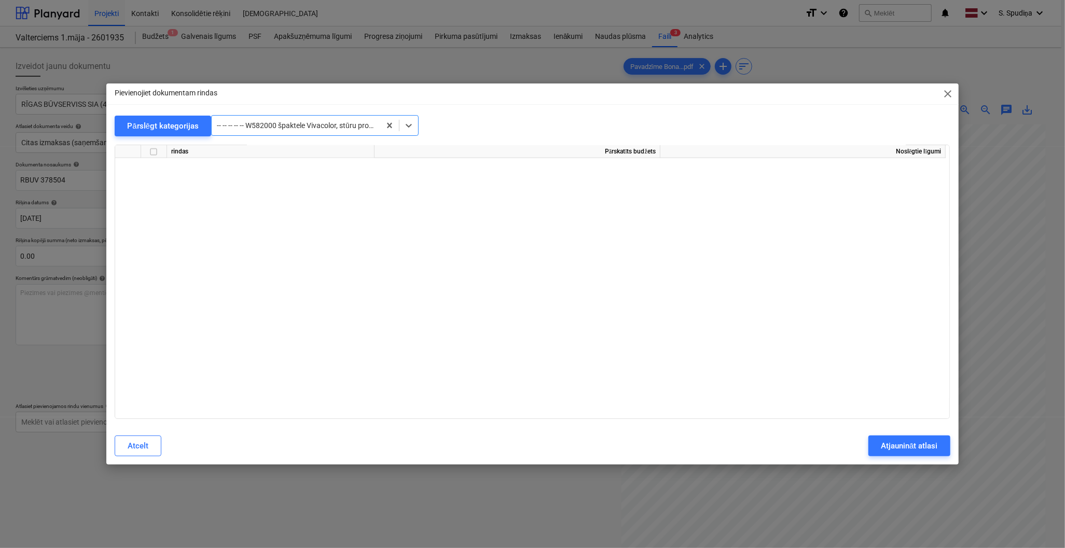
scroll to position [5577, 0]
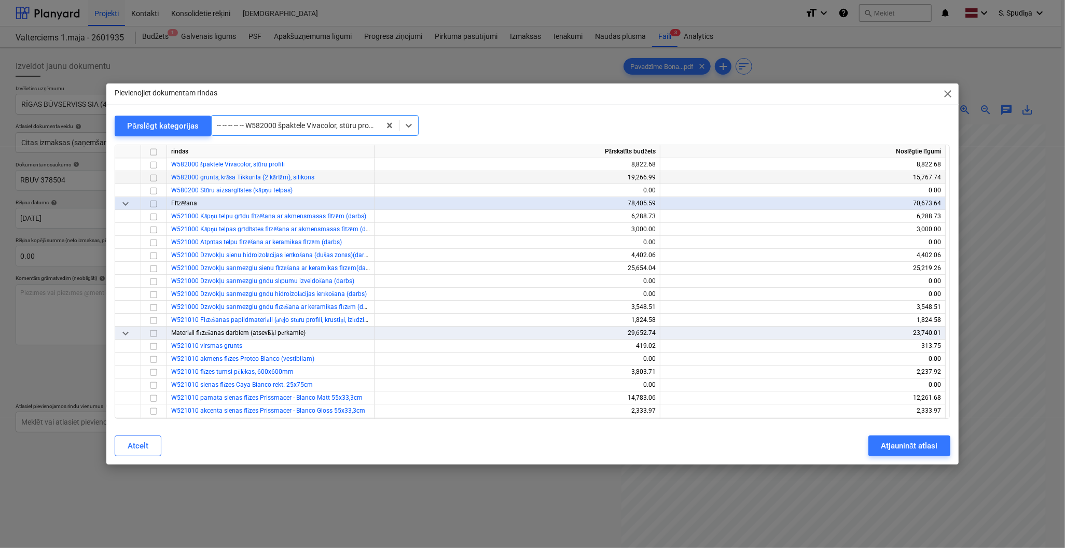
click at [153, 177] on input "checkbox" at bounding box center [153, 178] width 12 height 12
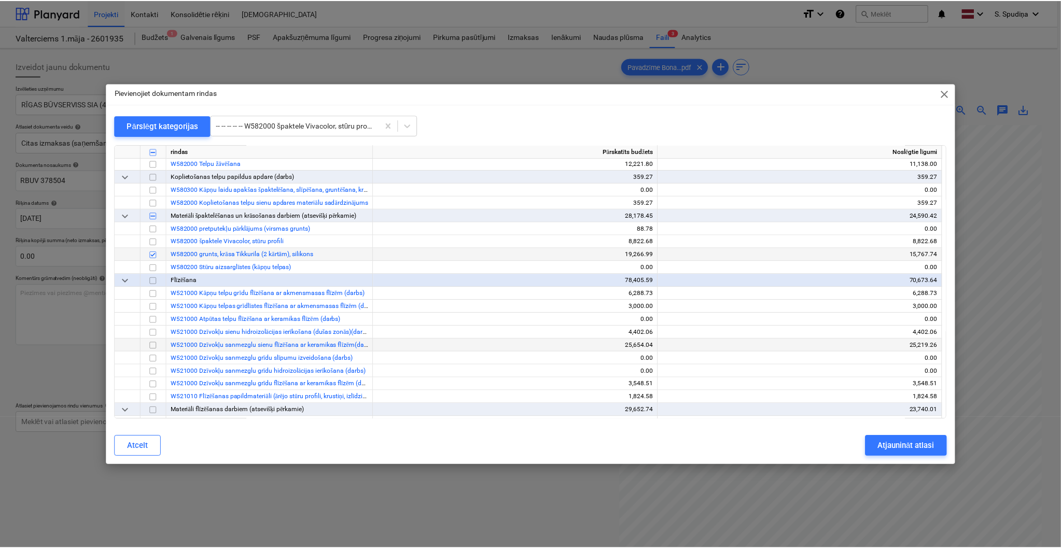
scroll to position [5461, 0]
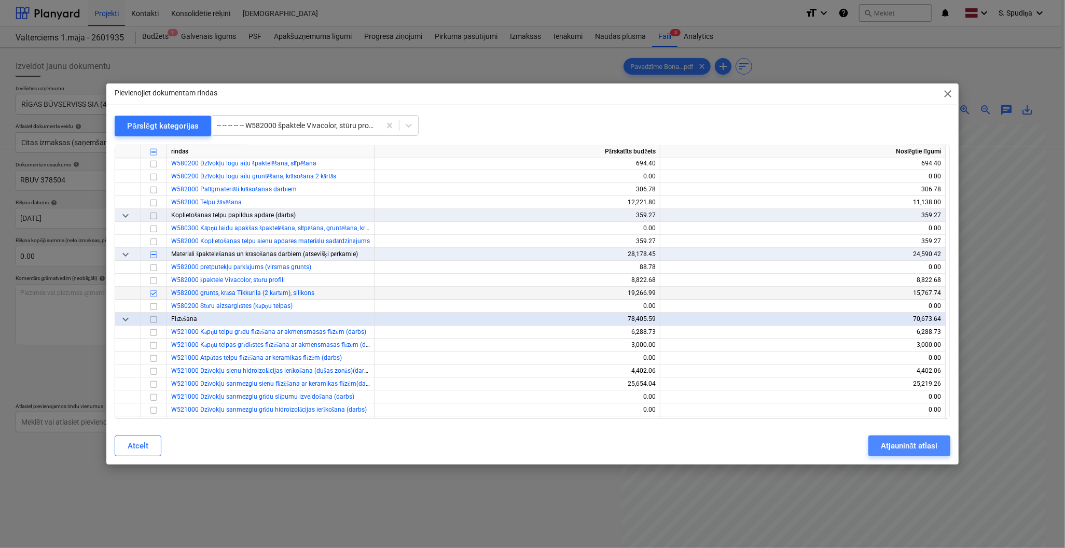
click at [891, 447] on div "Atjaunināt atlasi" at bounding box center [909, 445] width 57 height 13
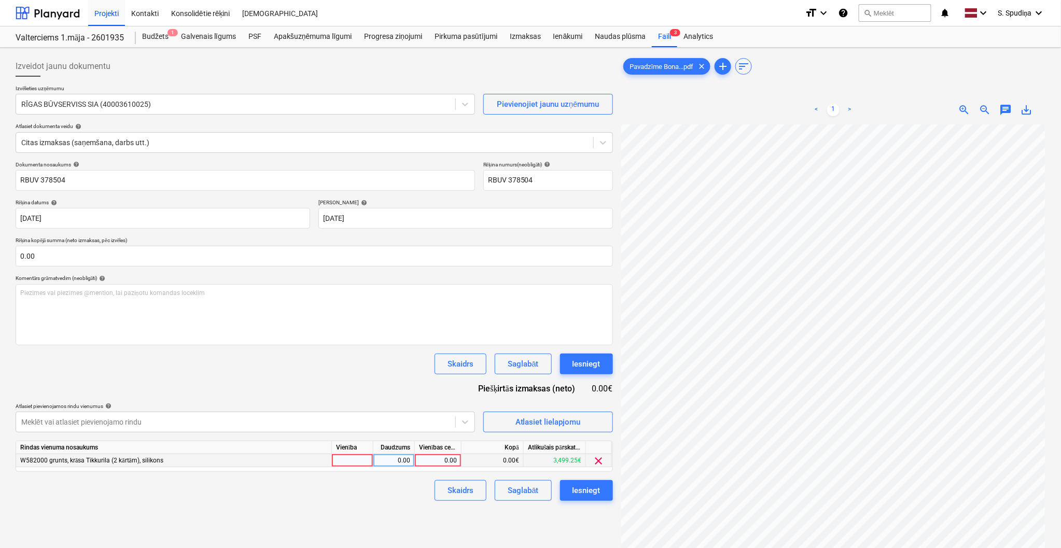
click at [427, 462] on div "0.00" at bounding box center [438, 460] width 38 height 13
type input "54.4"
click at [534, 496] on div "Saglabāt" at bounding box center [523, 490] width 31 height 13
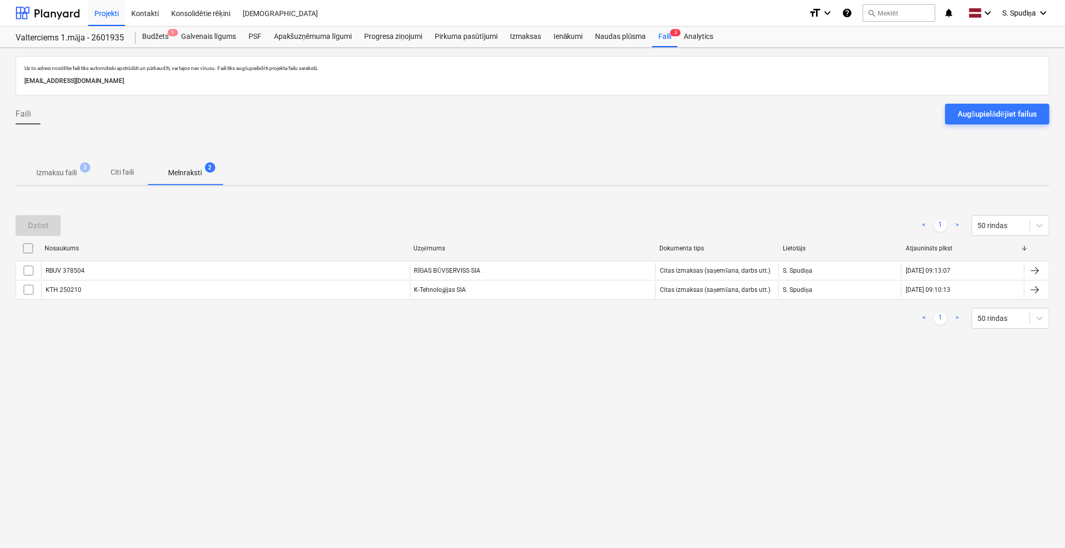
click at [60, 169] on p "Izmaksu faili" at bounding box center [56, 173] width 40 height 11
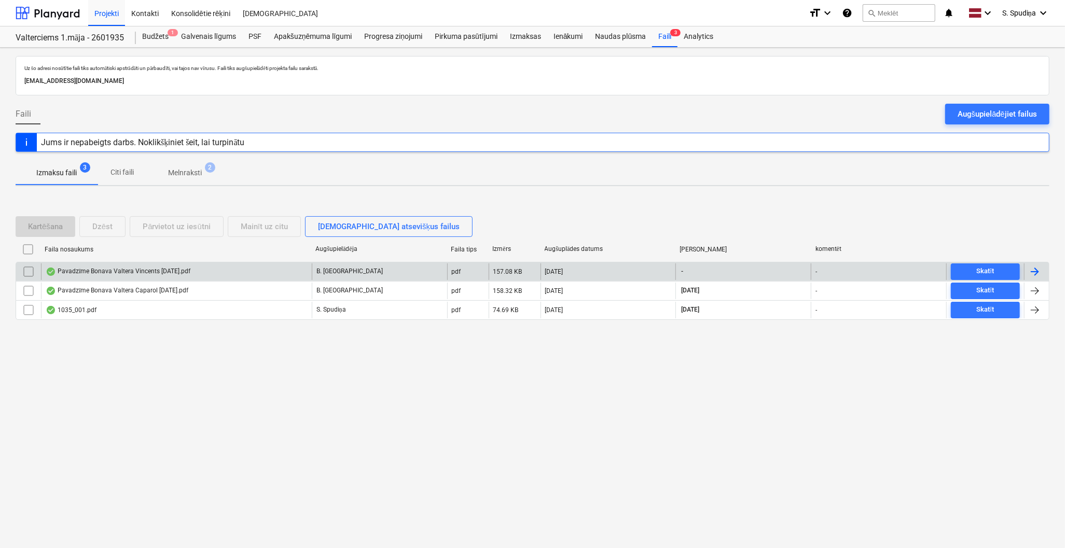
click at [121, 278] on div "Pavadzīme Bonava Valtera Vincents [DATE].pdf" at bounding box center [176, 272] width 271 height 17
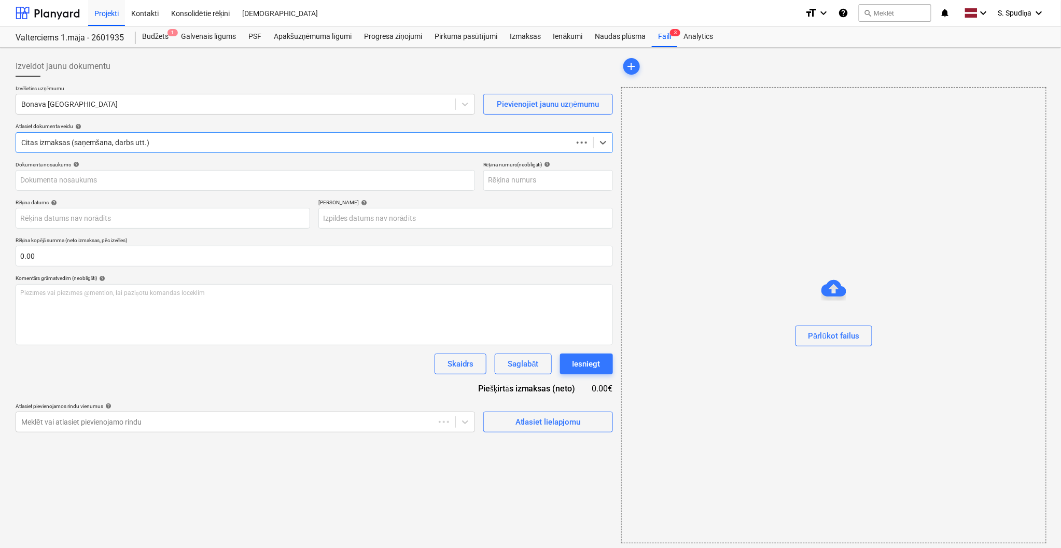
type input "40003941615"
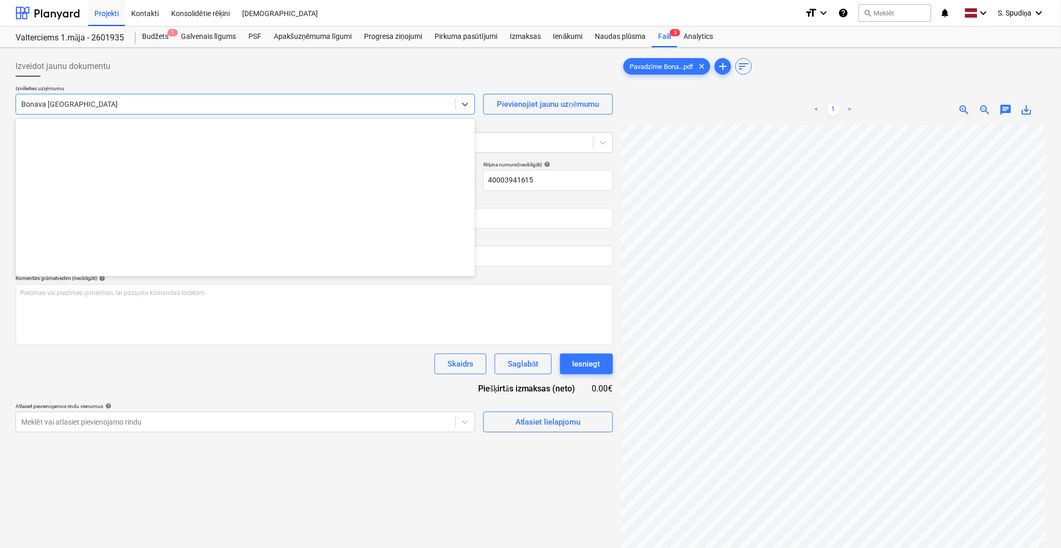
click at [96, 106] on div at bounding box center [235, 104] width 429 height 10
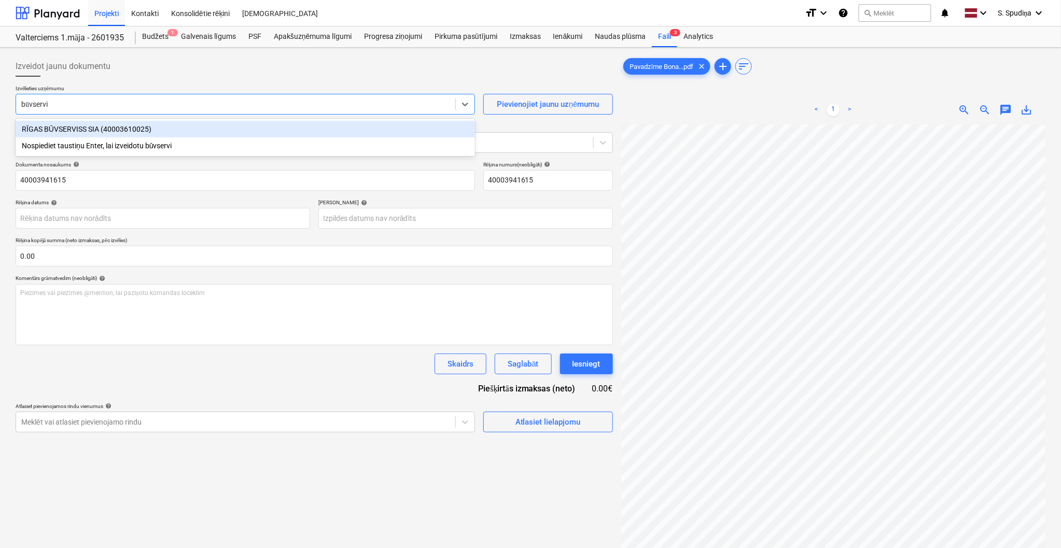
type input "būvservis"
click at [80, 125] on div "RĪGAS BŪVSERVISS SIA (40003610025)" at bounding box center [246, 129] width 460 height 17
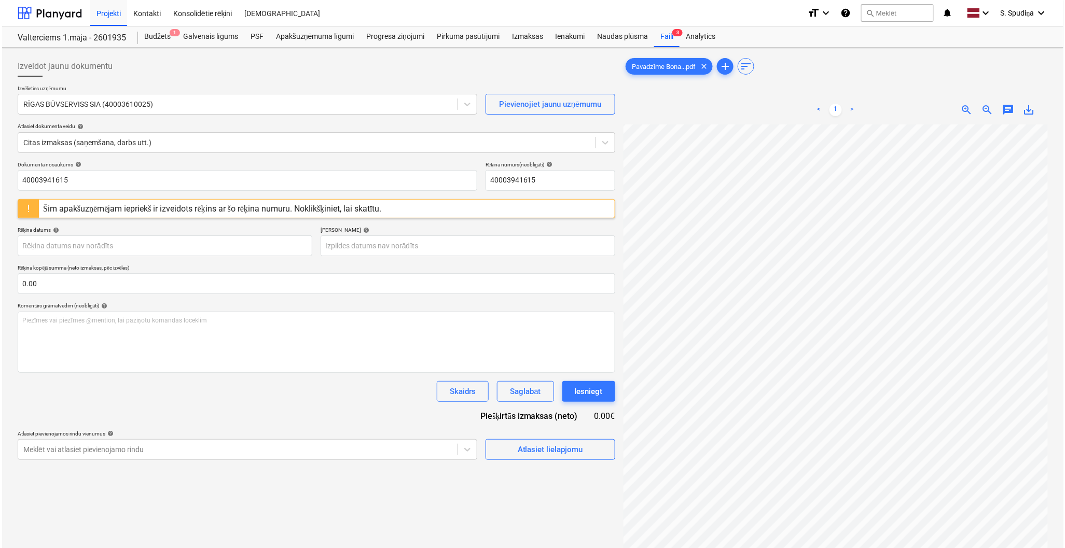
scroll to position [0, 64]
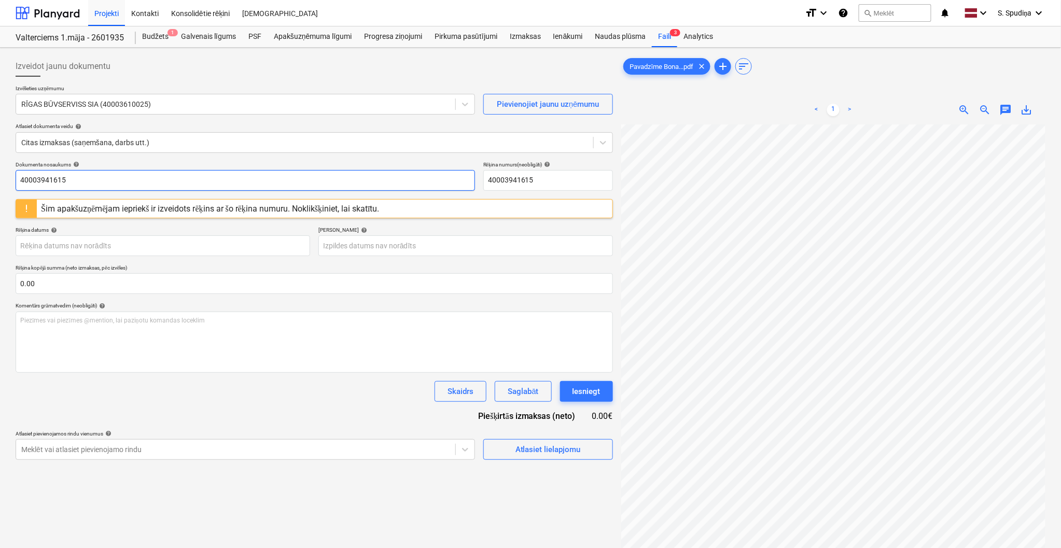
drag, startPoint x: 92, startPoint y: 176, endPoint x: -17, endPoint y: 185, distance: 109.3
click at [0, 185] on html "Projekti Kontakti Konsolidētie rēķini Iesūtne format_size keyboard_arrow_down h…" at bounding box center [530, 274] width 1061 height 548
drag, startPoint x: 73, startPoint y: 179, endPoint x: -17, endPoint y: 192, distance: 90.7
click at [0, 192] on html "Projekti Kontakti Konsolidētie rēķini Iesūtne format_size keyboard_arrow_down h…" at bounding box center [530, 274] width 1061 height 548
type input "RBUV 378544"
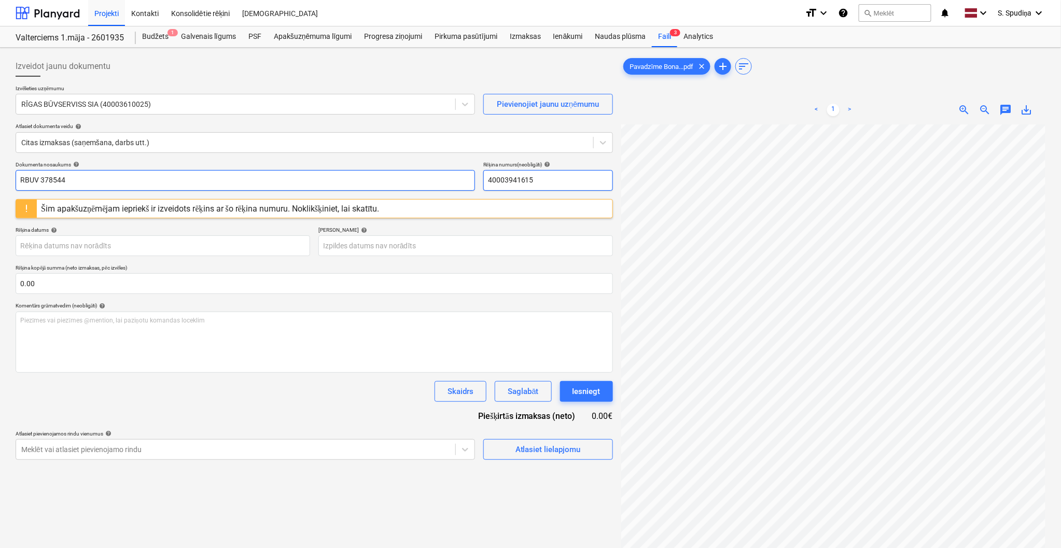
drag, startPoint x: 569, startPoint y: 174, endPoint x: 447, endPoint y: 182, distance: 122.2
click at [447, 182] on div "Dokumenta nosaukums help RBUV 378544 Rēķina numurs (neobligāti) help 40003941615" at bounding box center [315, 176] width 598 height 30
paste input "RBUV 378544"
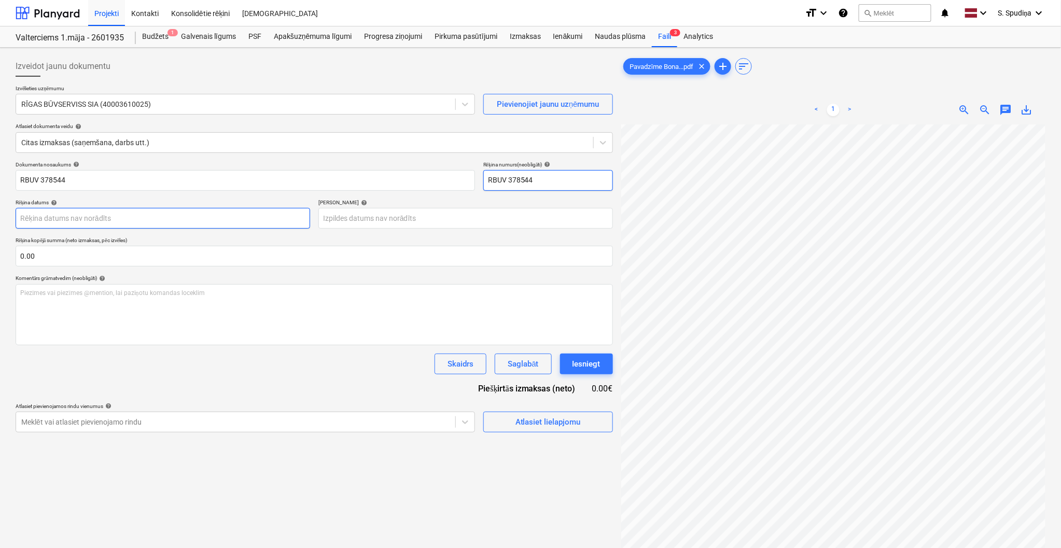
type input "RBUV 378544"
click at [63, 215] on body "Projekti Kontakti Konsolidētie rēķini Iesūtne format_size keyboard_arrow_down h…" at bounding box center [530, 274] width 1061 height 548
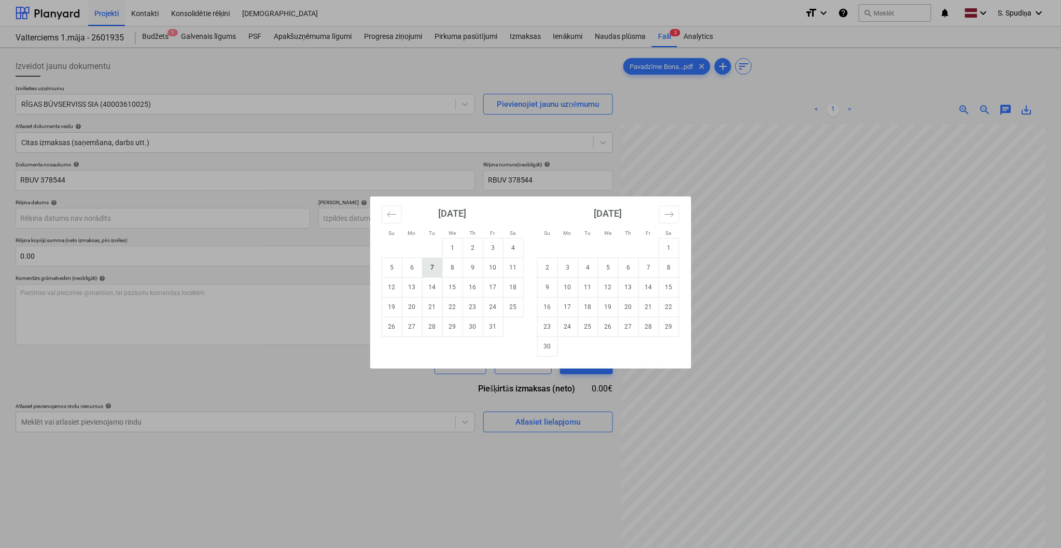
click at [436, 271] on td "7" at bounding box center [432, 268] width 20 height 20
type input "[DATE]"
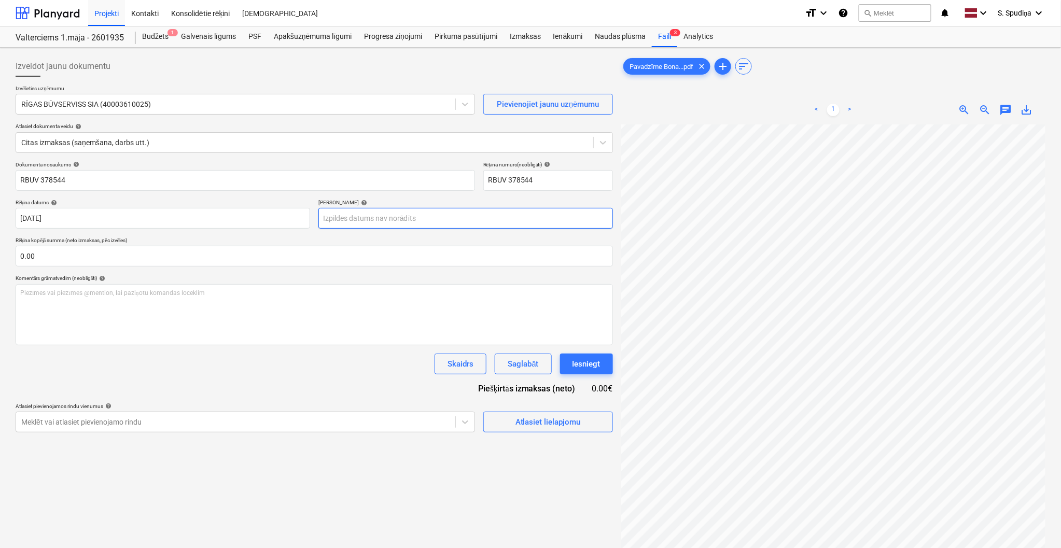
click at [418, 224] on body "Projekti Kontakti Konsolidētie rēķini Iesūtne format_size keyboard_arrow_down h…" at bounding box center [530, 274] width 1061 height 548
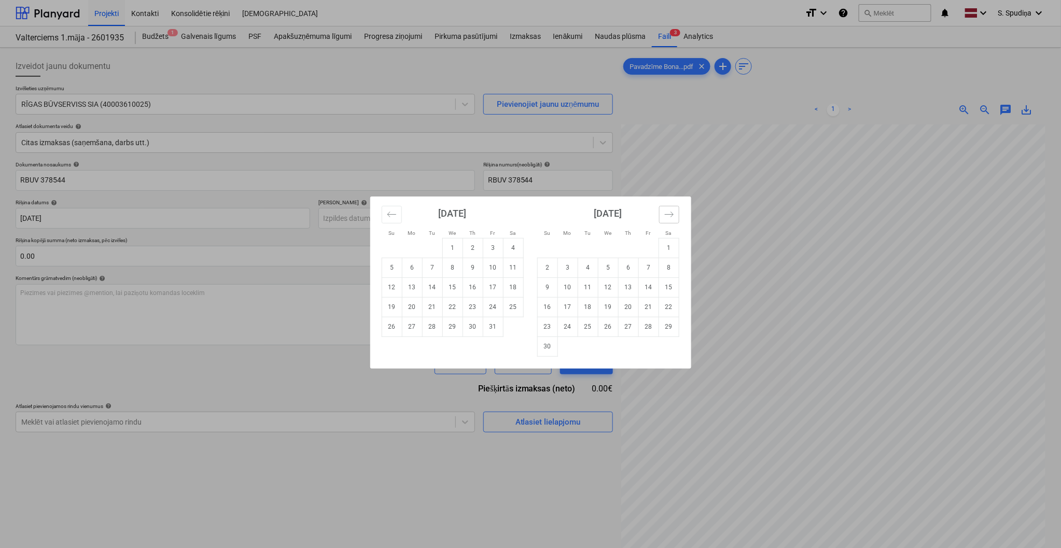
click at [660, 215] on button "Move forward to switch to the next month." at bounding box center [669, 215] width 20 height 18
click at [670, 249] on td "6" at bounding box center [669, 248] width 20 height 20
type input "[DATE]"
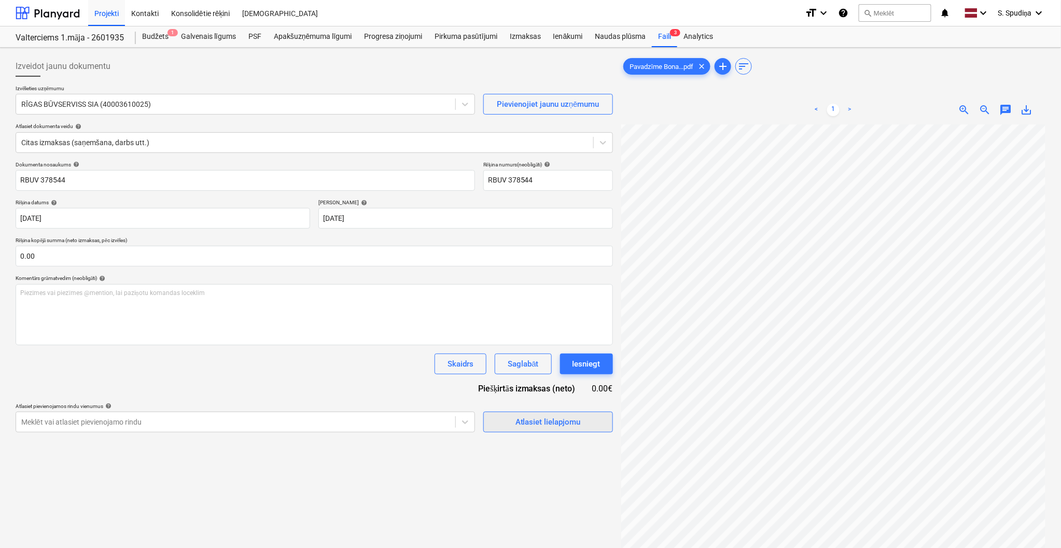
click at [529, 419] on div "Atlasiet lielapjomu" at bounding box center [548, 422] width 65 height 13
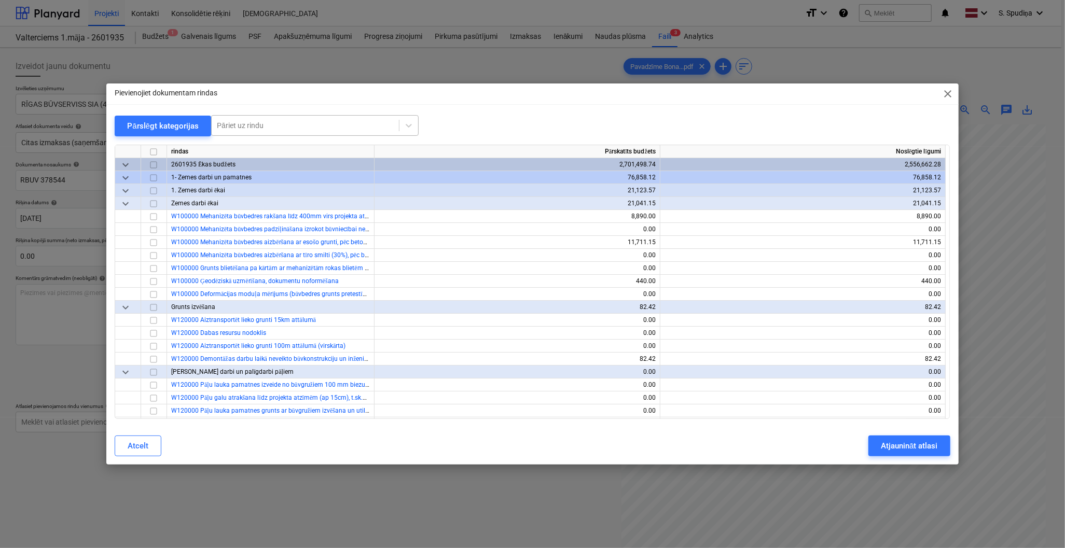
click at [335, 122] on div at bounding box center [305, 125] width 177 height 10
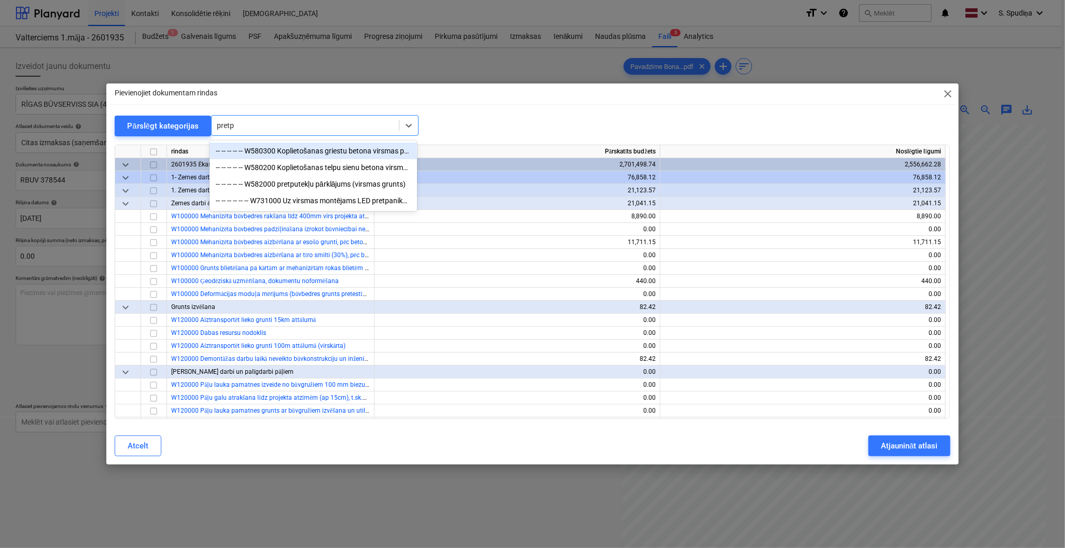
type input "pretpu"
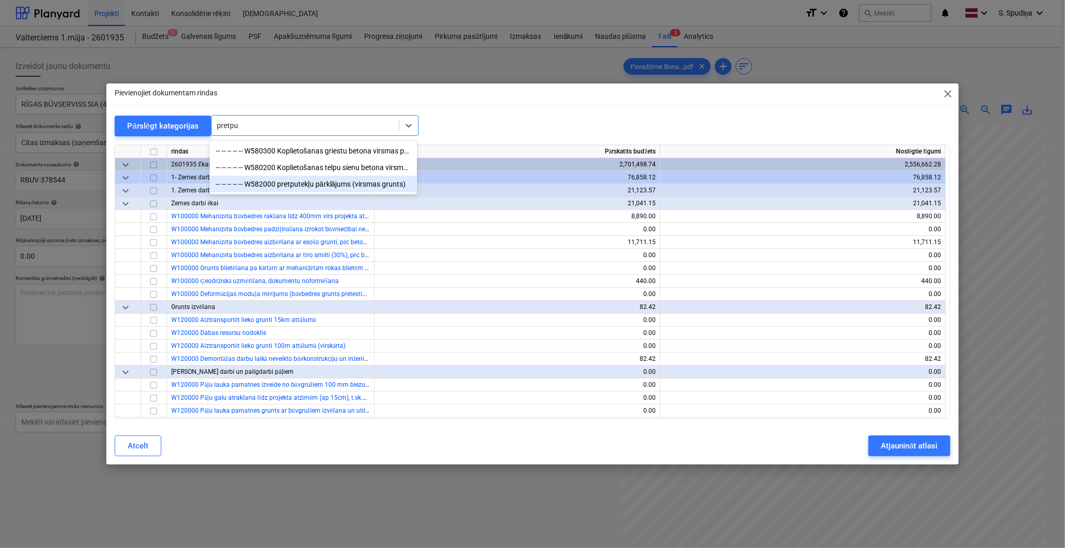
click at [326, 184] on div "-- -- -- -- -- W582000 pretputekļu pārklājums (virsmas grunts)" at bounding box center [314, 184] width 208 height 17
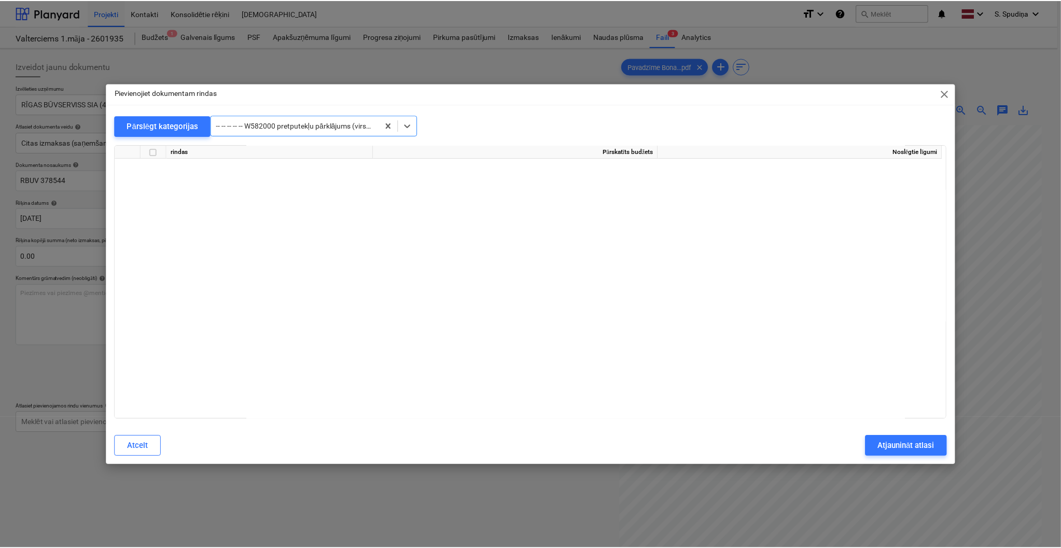
scroll to position [5564, 0]
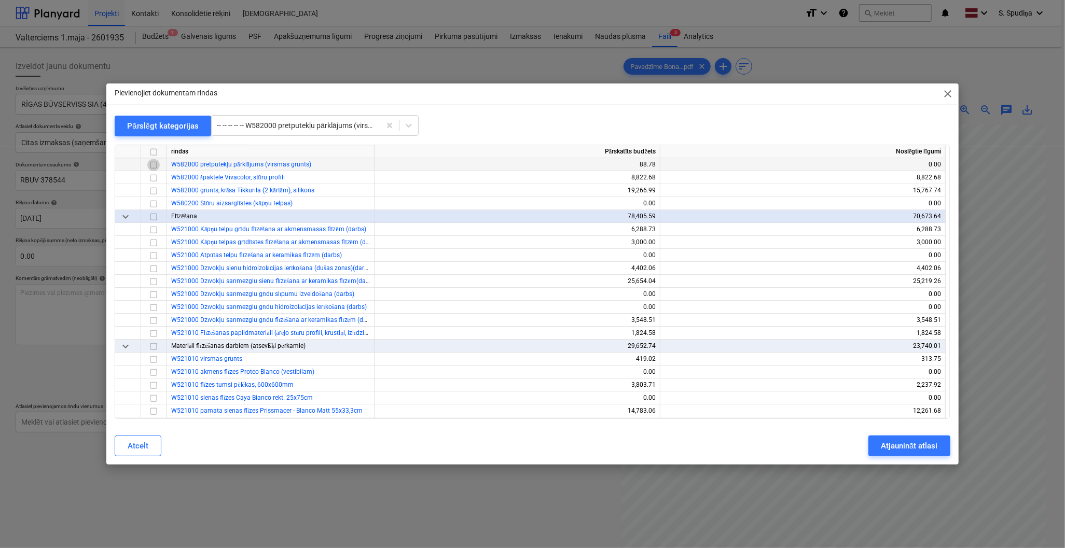
click at [156, 164] on input "checkbox" at bounding box center [153, 165] width 12 height 12
click at [895, 449] on div "Atjaunināt atlasi" at bounding box center [909, 445] width 57 height 13
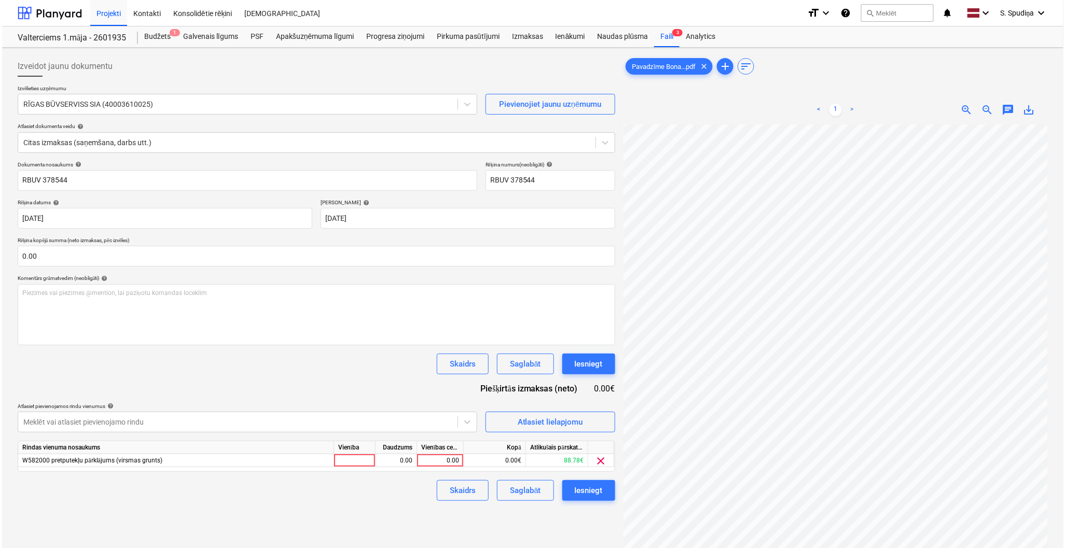
scroll to position [19, 120]
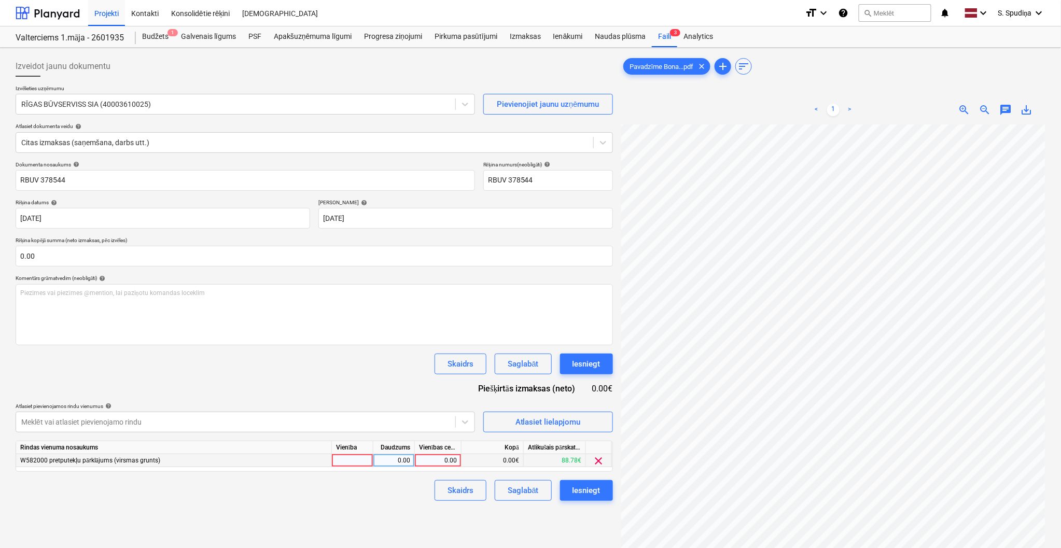
click at [433, 458] on div "0.00" at bounding box center [438, 460] width 38 height 13
type input "81"
click at [536, 495] on div "Saglabāt" at bounding box center [523, 490] width 31 height 13
